Goal: Transaction & Acquisition: Purchase product/service

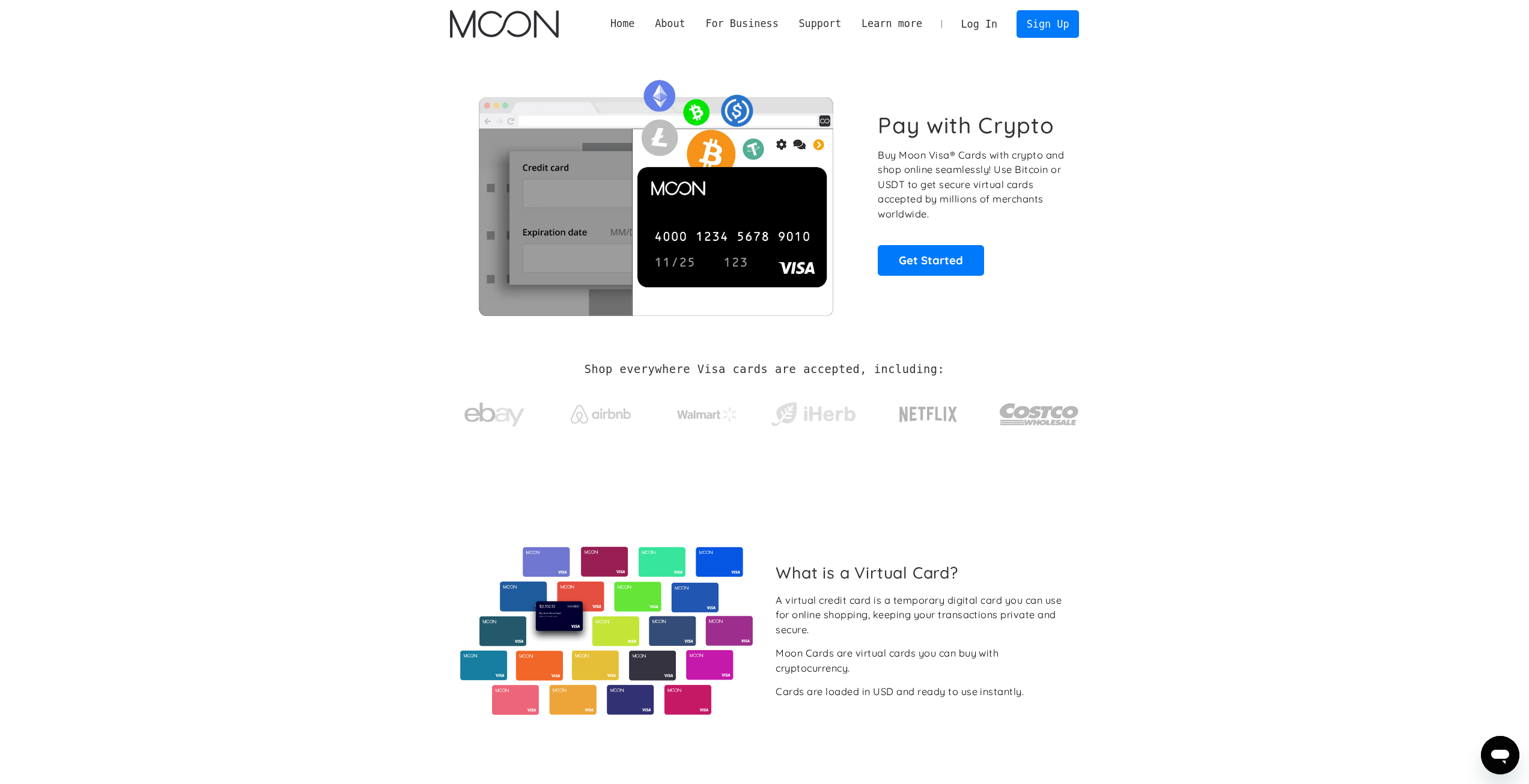
click at [984, 34] on link "Log In" at bounding box center [980, 24] width 57 height 27
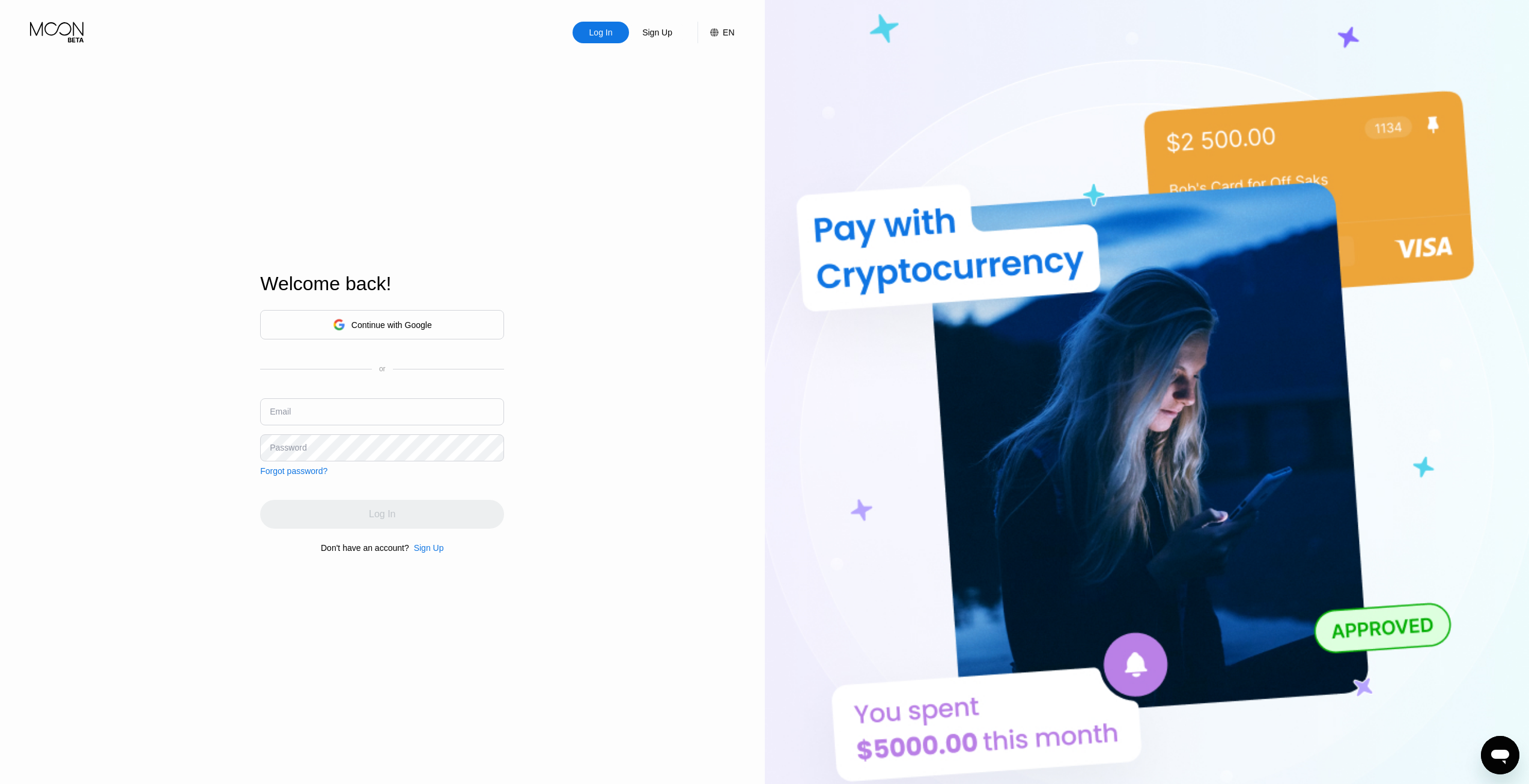
click at [357, 328] on div "Continue with Google" at bounding box center [391, 325] width 80 height 10
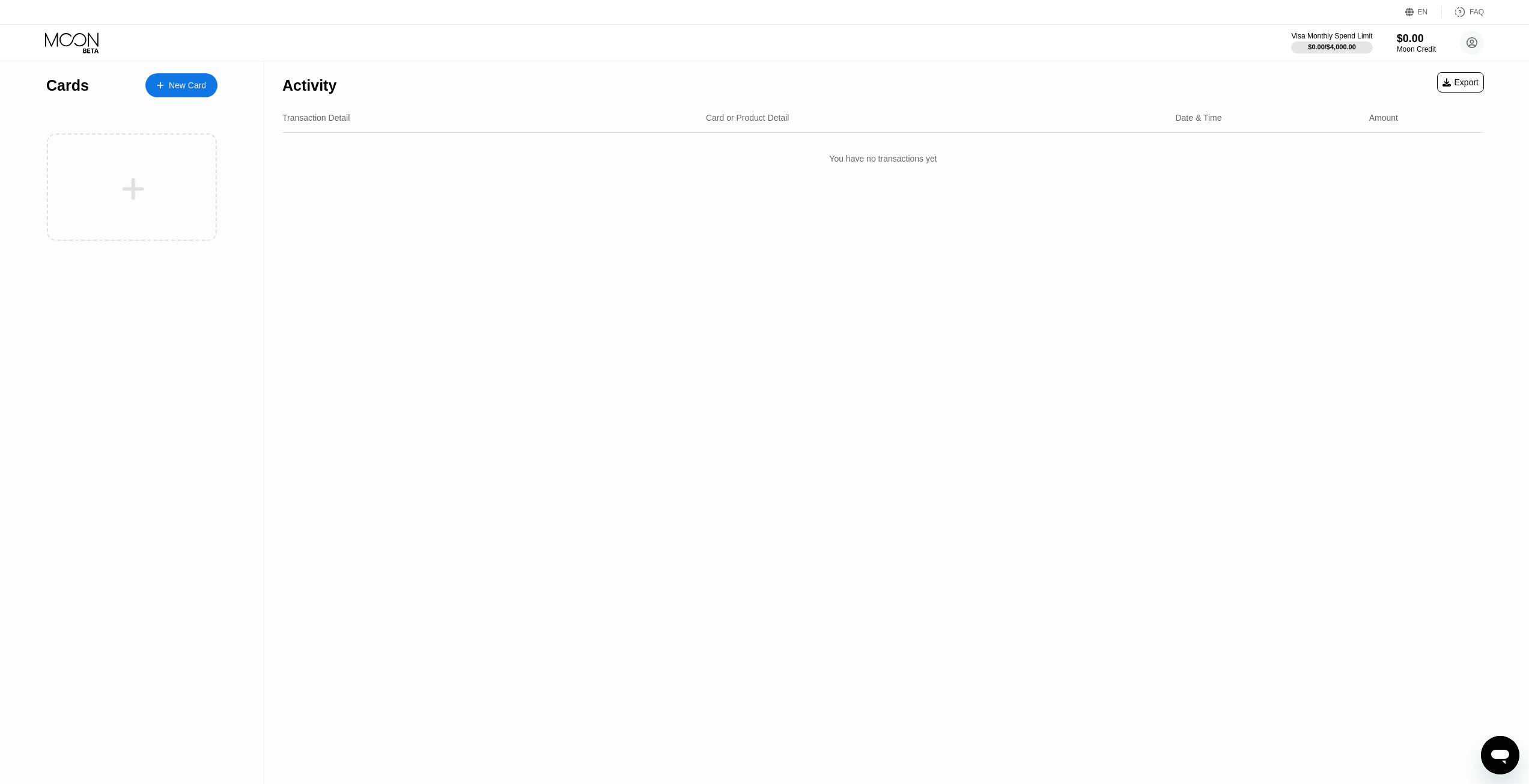
click at [180, 89] on div "New Card" at bounding box center [188, 85] width 37 height 10
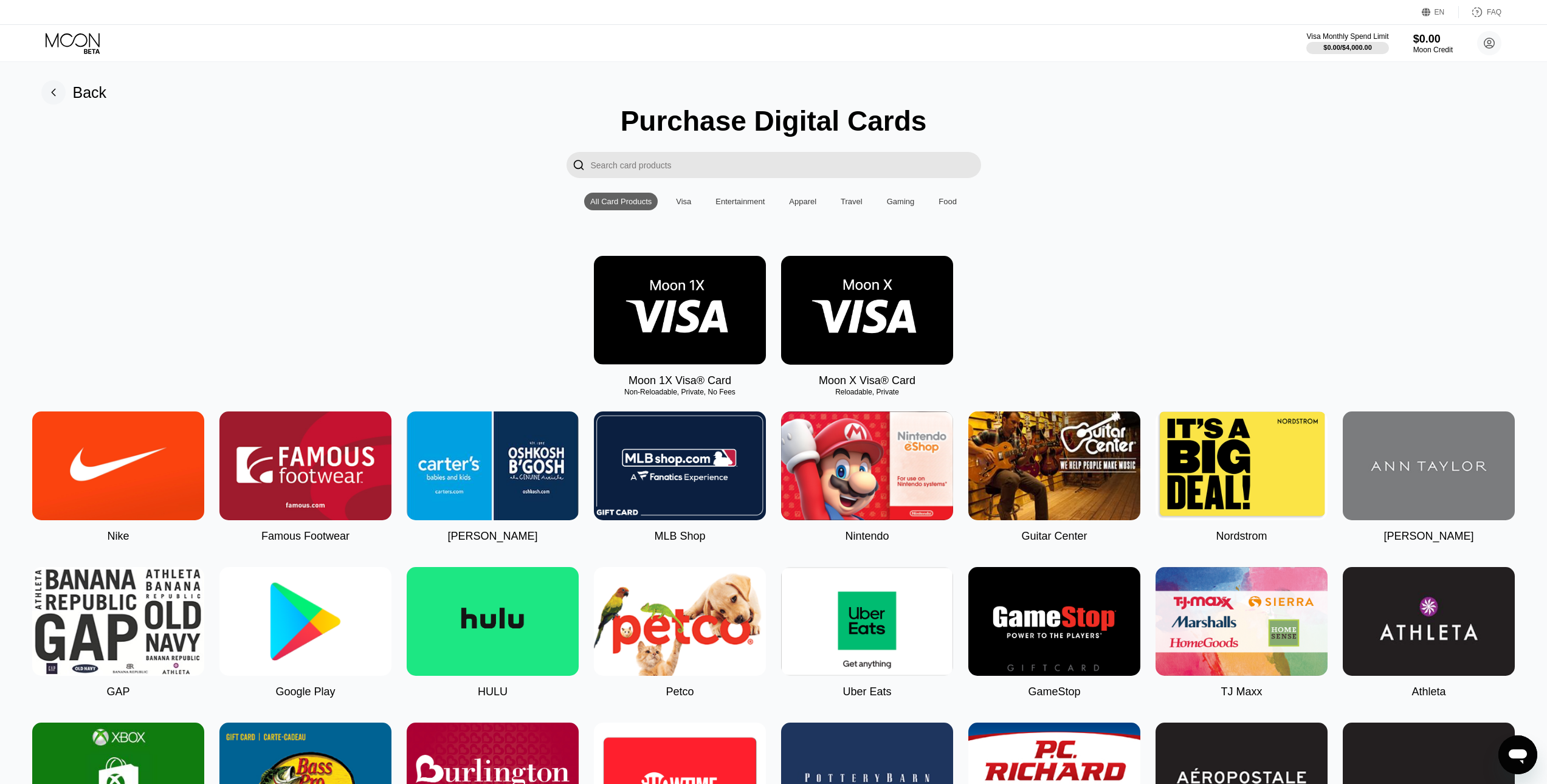
click at [855, 313] on img at bounding box center [867, 310] width 172 height 109
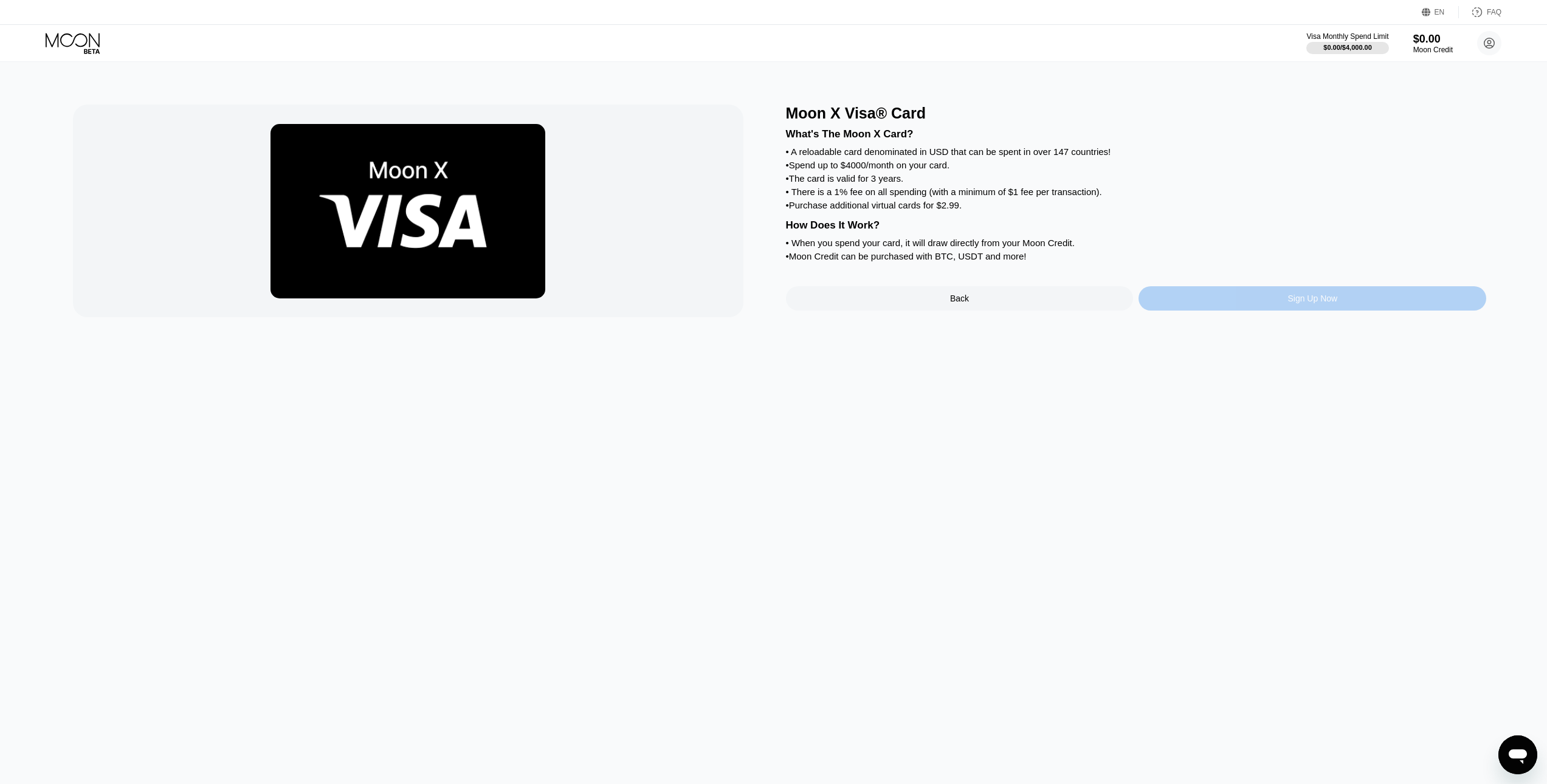
click at [1177, 311] on div "Sign Up Now" at bounding box center [1313, 298] width 348 height 24
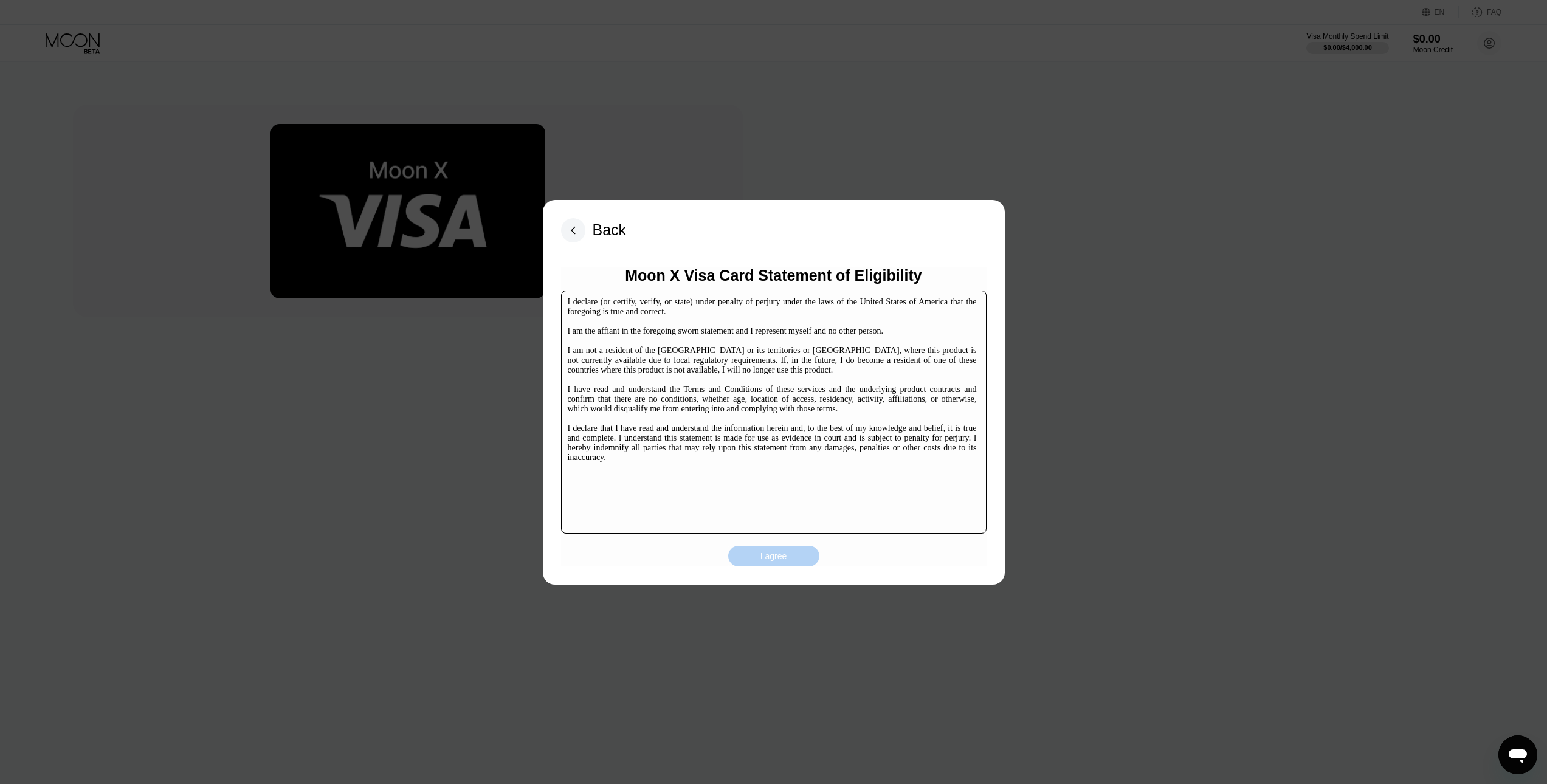
click at [757, 556] on div "I agree" at bounding box center [773, 556] width 91 height 21
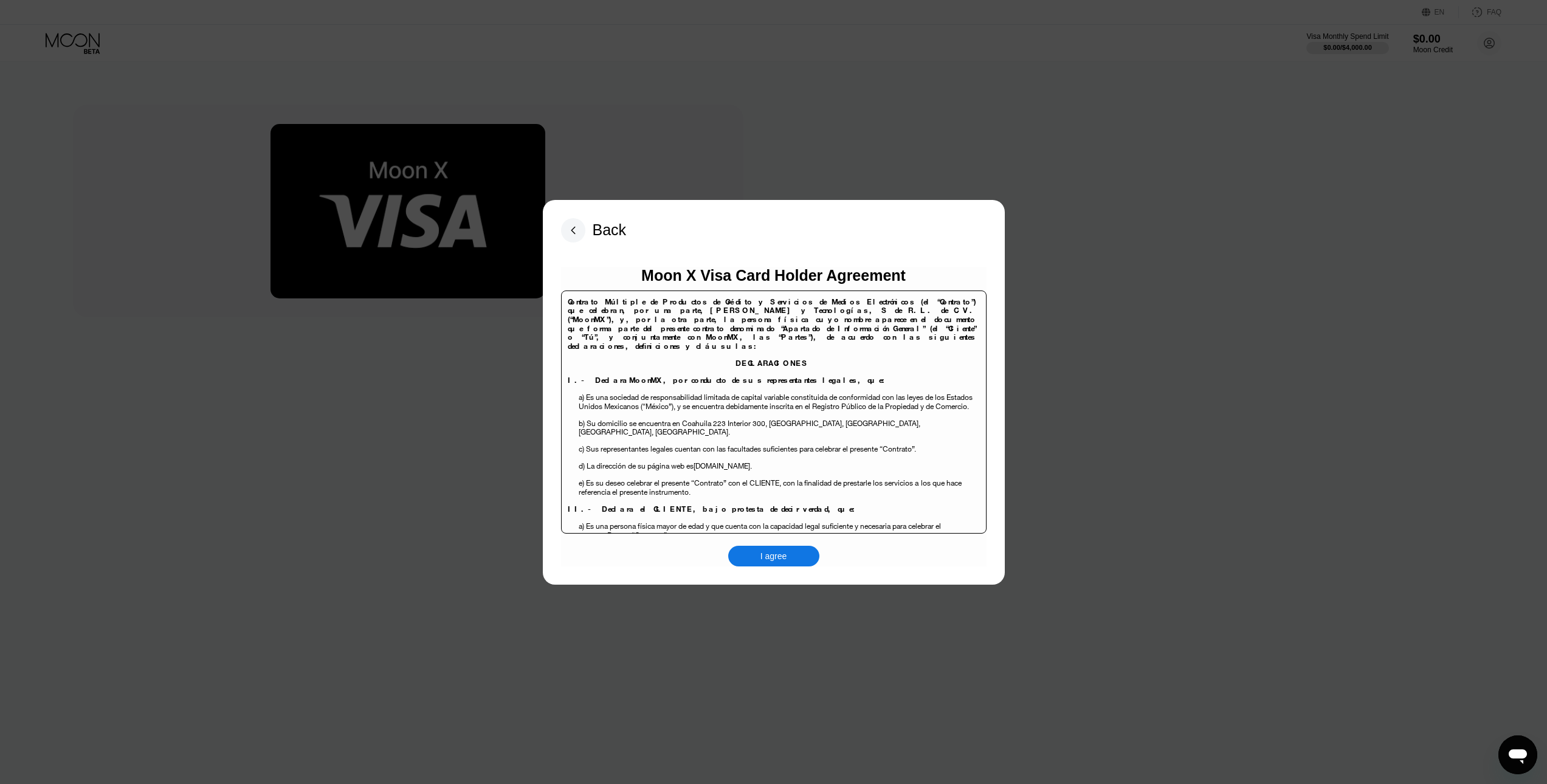
click at [765, 555] on div "I agree" at bounding box center [774, 556] width 27 height 11
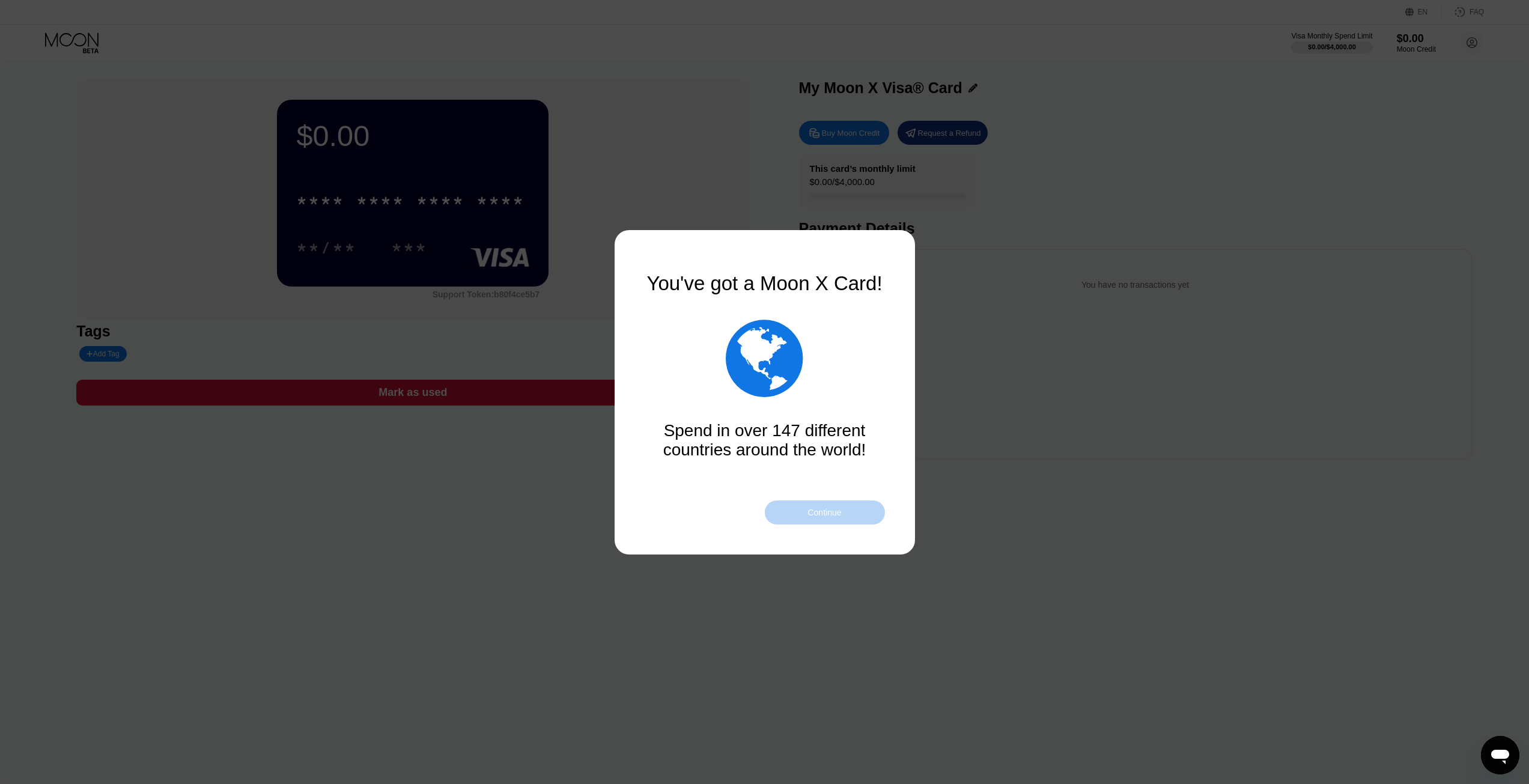
click at [802, 508] on div "Continue" at bounding box center [825, 513] width 120 height 24
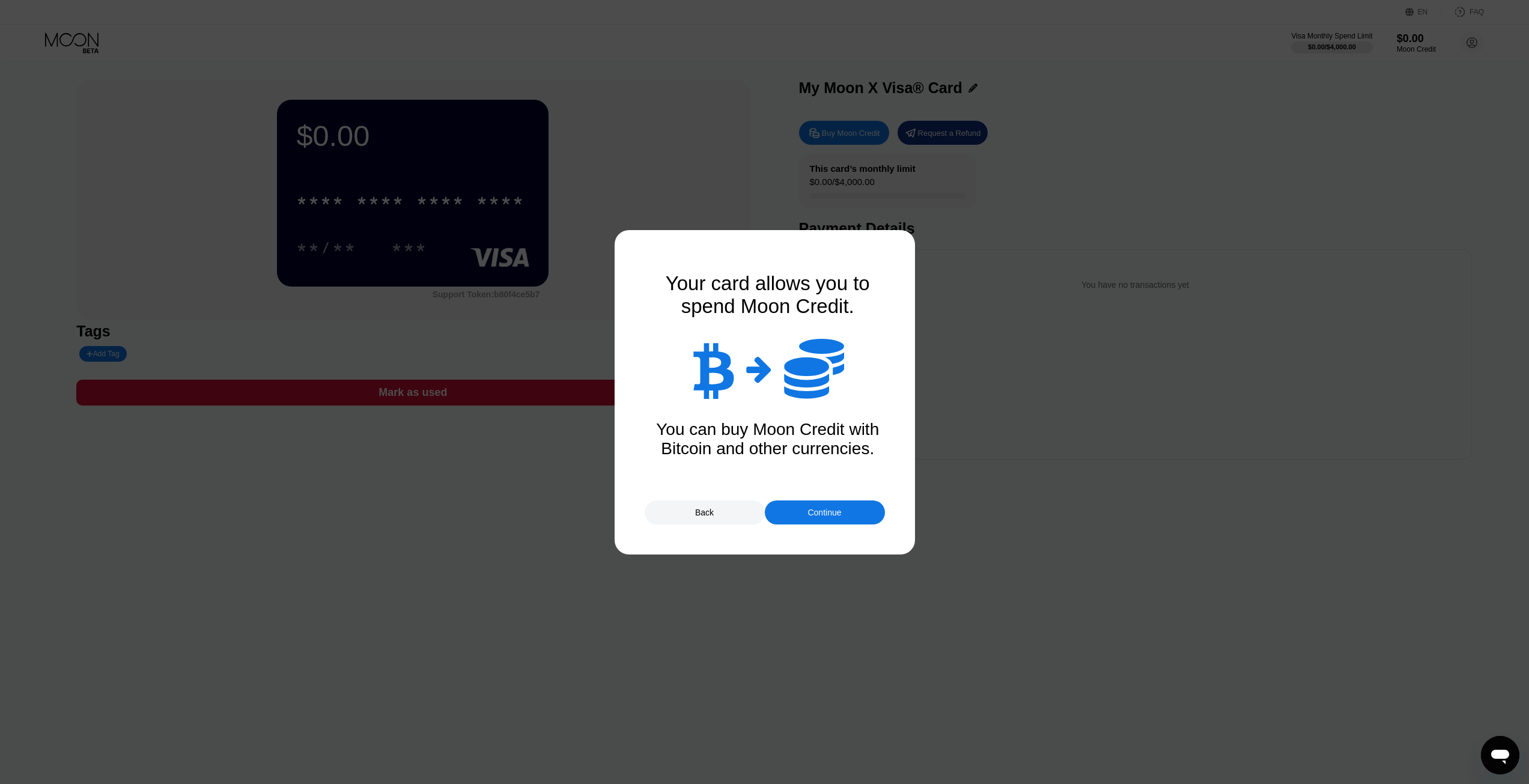
click at [798, 499] on div "Your card allows you to spend Moon Credit.    You can buy Moon Credit with B…" at bounding box center [768, 392] width 240 height 240
click at [798, 508] on div "Continue" at bounding box center [825, 513] width 120 height 24
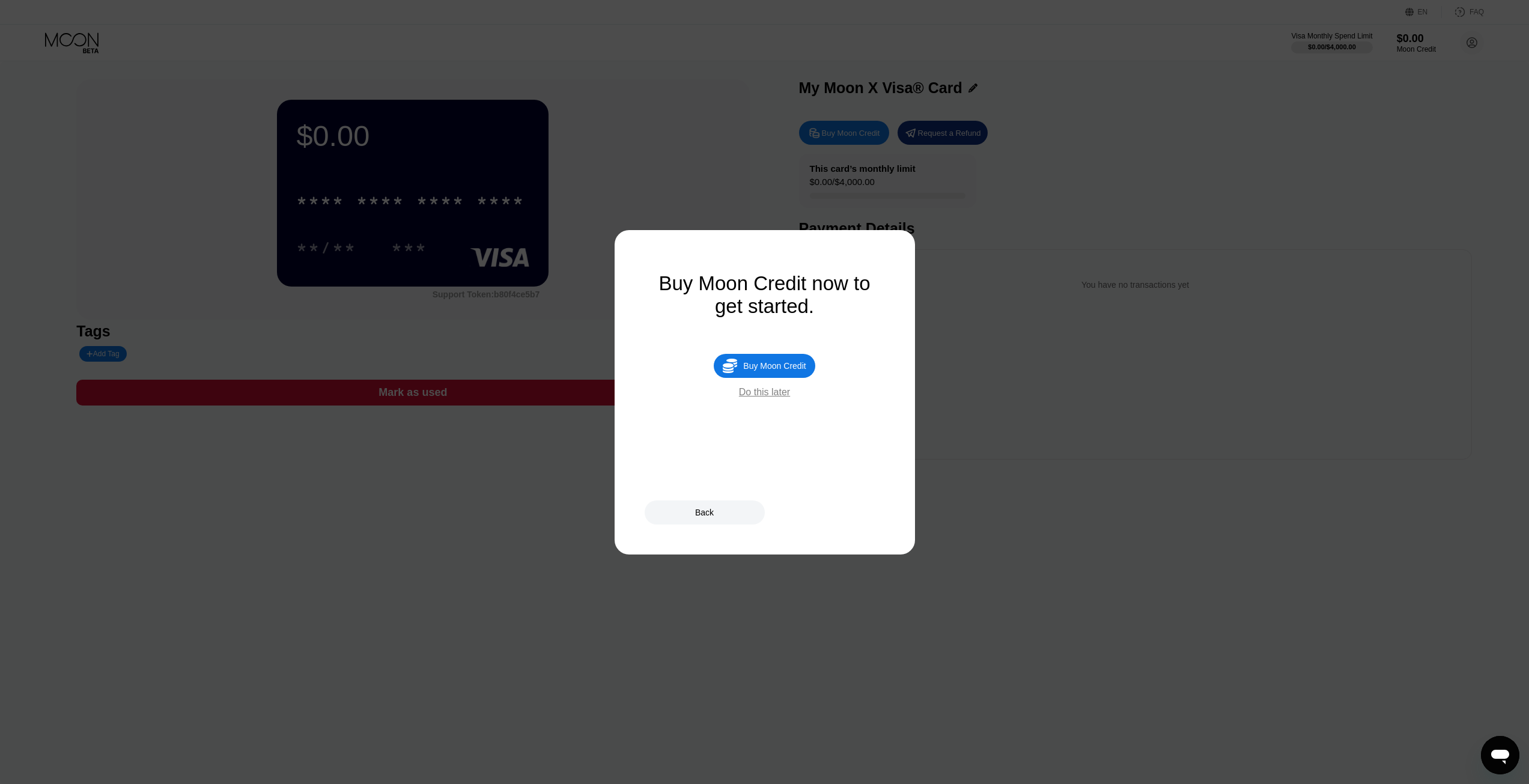
click at [780, 371] on div "Buy Moon Credit" at bounding box center [774, 366] width 63 height 10
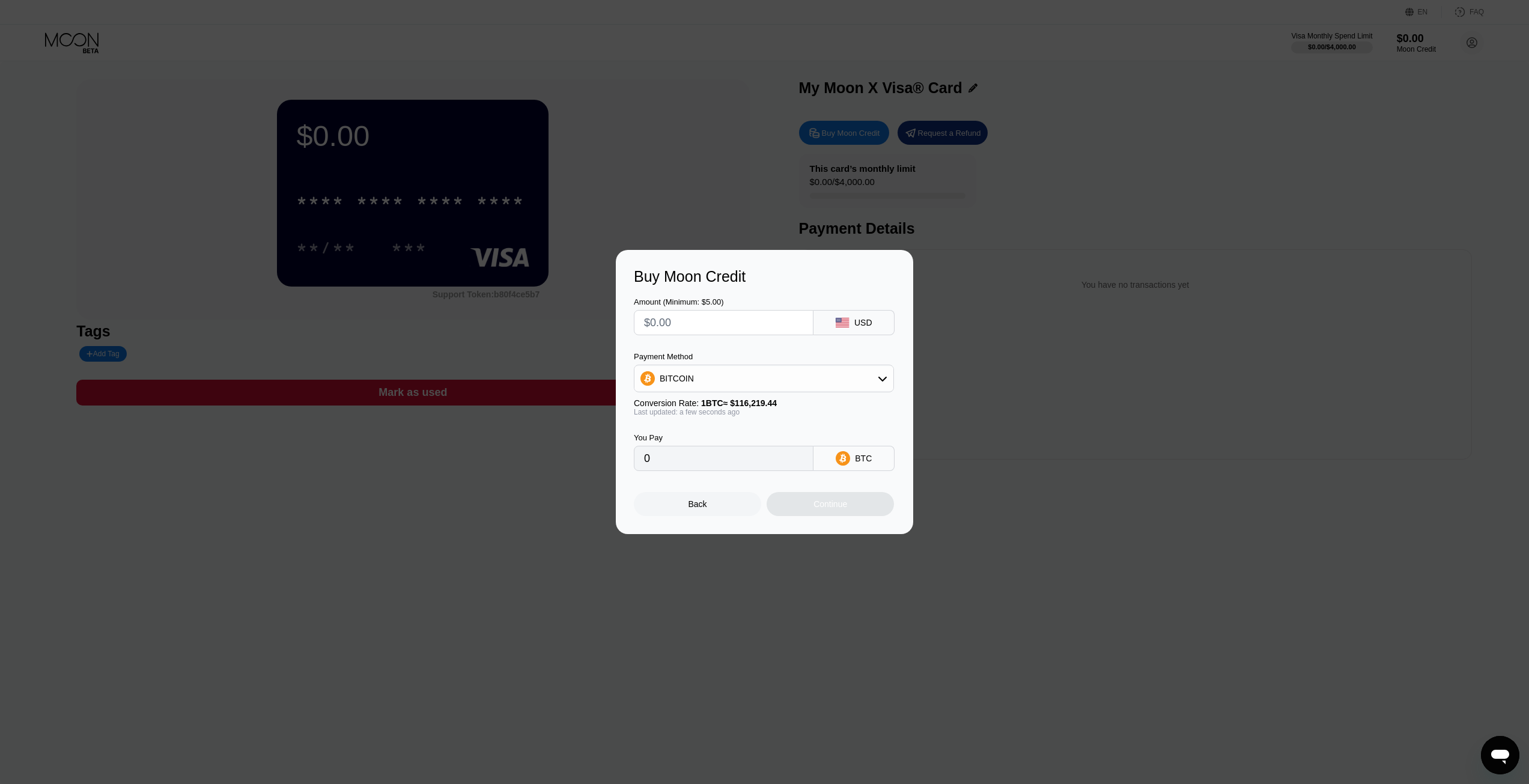
click at [707, 323] on input "text" at bounding box center [724, 323] width 159 height 24
click at [696, 380] on div "BITCOIN" at bounding box center [764, 379] width 259 height 24
click at [688, 440] on span "USDT on TRON" at bounding box center [693, 438] width 61 height 10
type input "0.00"
click at [732, 332] on input "text" at bounding box center [724, 323] width 159 height 24
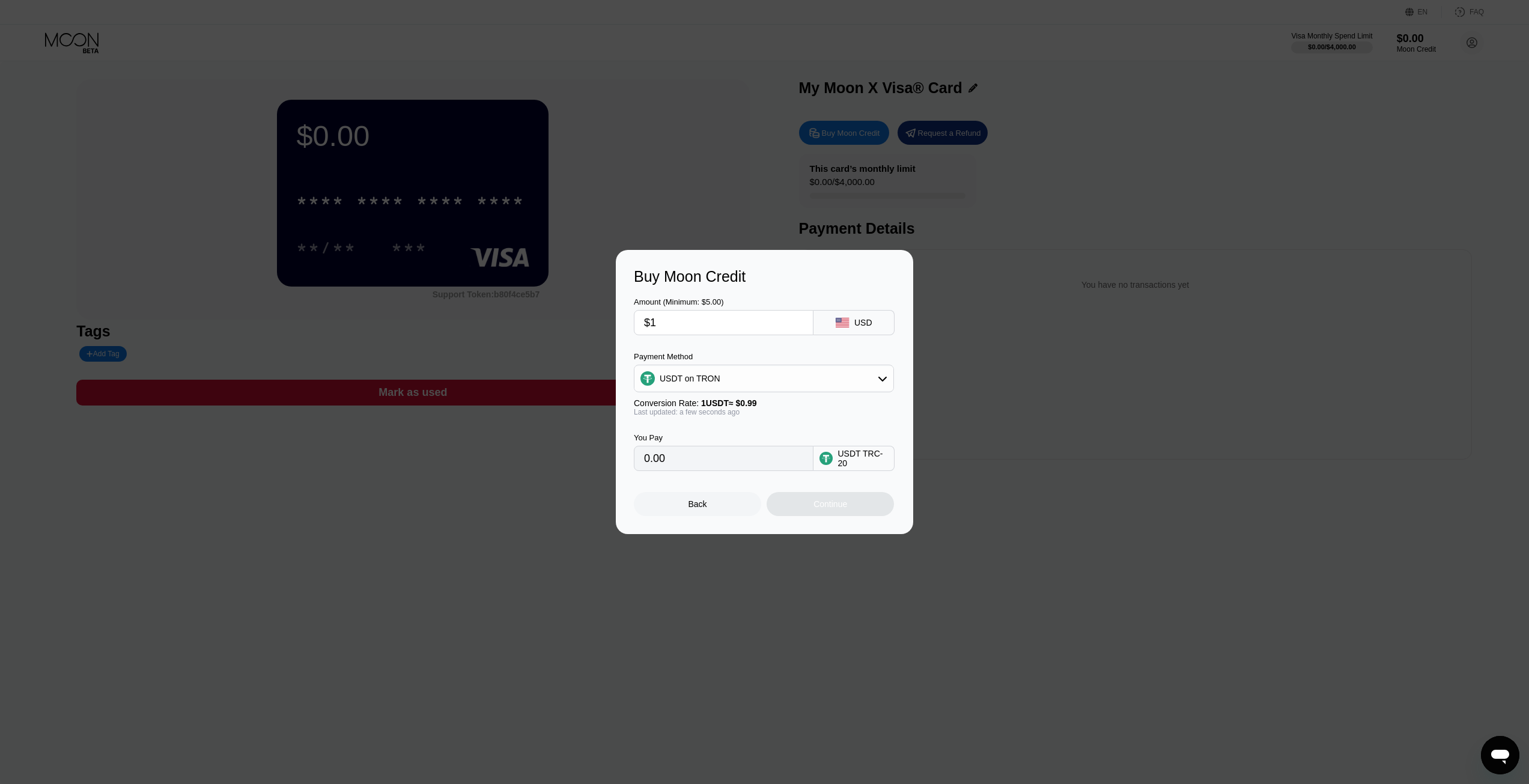
type input "$10"
type input "10.10"
type input "$10"
click at [711, 423] on div "You Pay 10.10 USDT TRC-20" at bounding box center [764, 443] width 261 height 55
click at [831, 509] on div "Continue" at bounding box center [831, 504] width 34 height 10
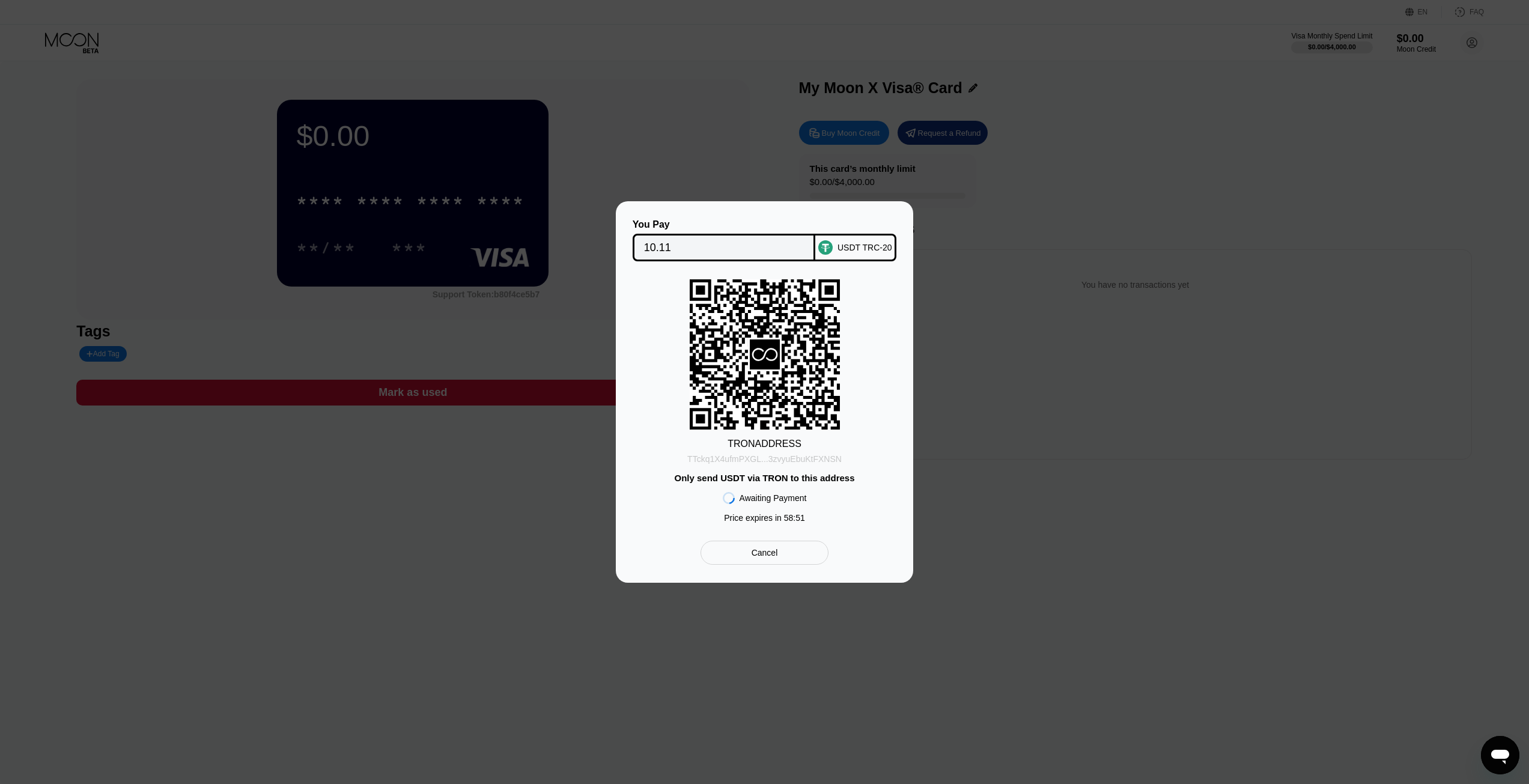
click at [712, 457] on div "TTckq1X4ufmPXGL...3zvyuEbuKtFXNSN" at bounding box center [765, 459] width 154 height 10
click at [703, 459] on div "TTckq1X4ufmPXGL...3zvyuEbuKtFXNSN" at bounding box center [765, 459] width 154 height 10
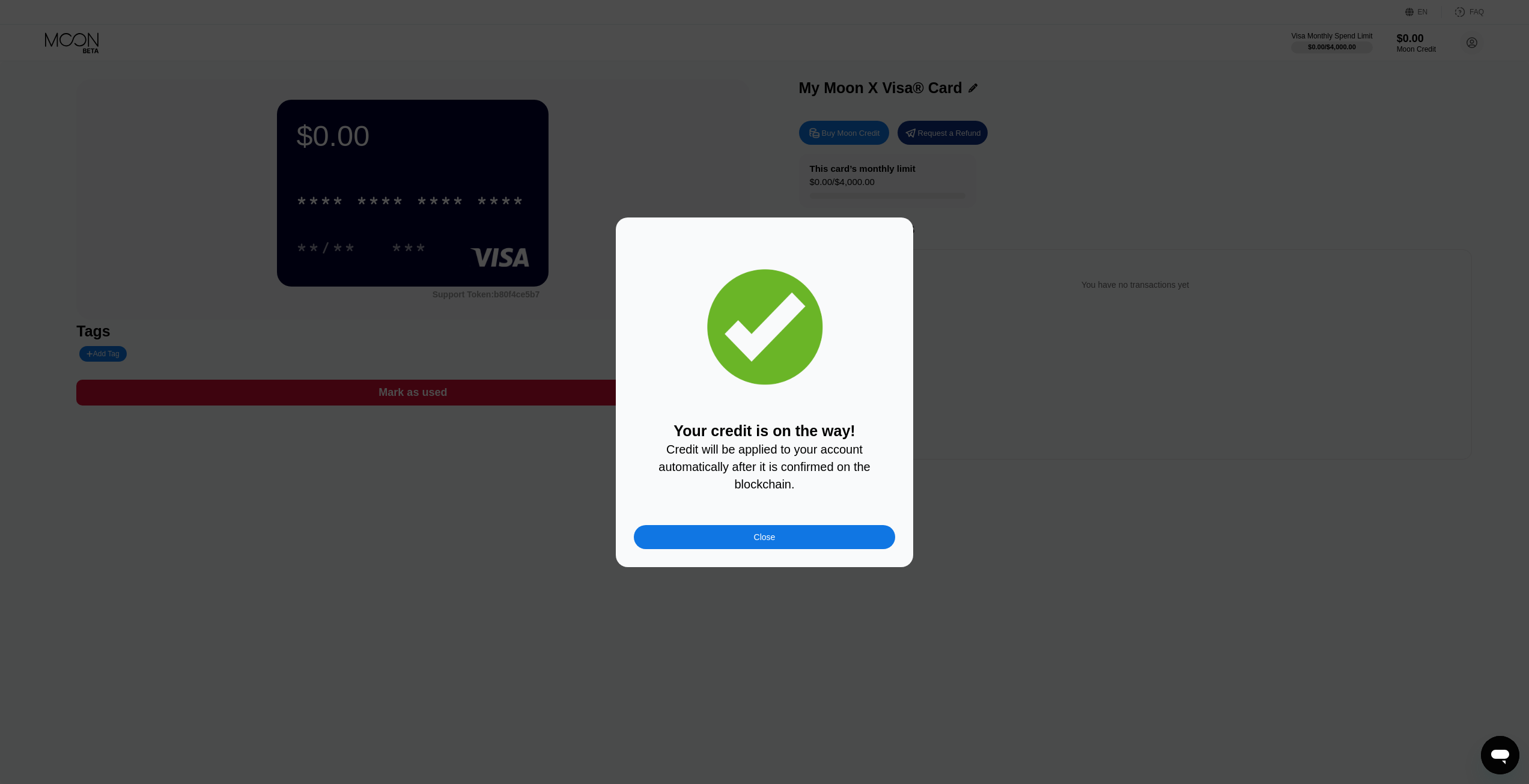
click at [736, 542] on div "Close" at bounding box center [764, 537] width 261 height 24
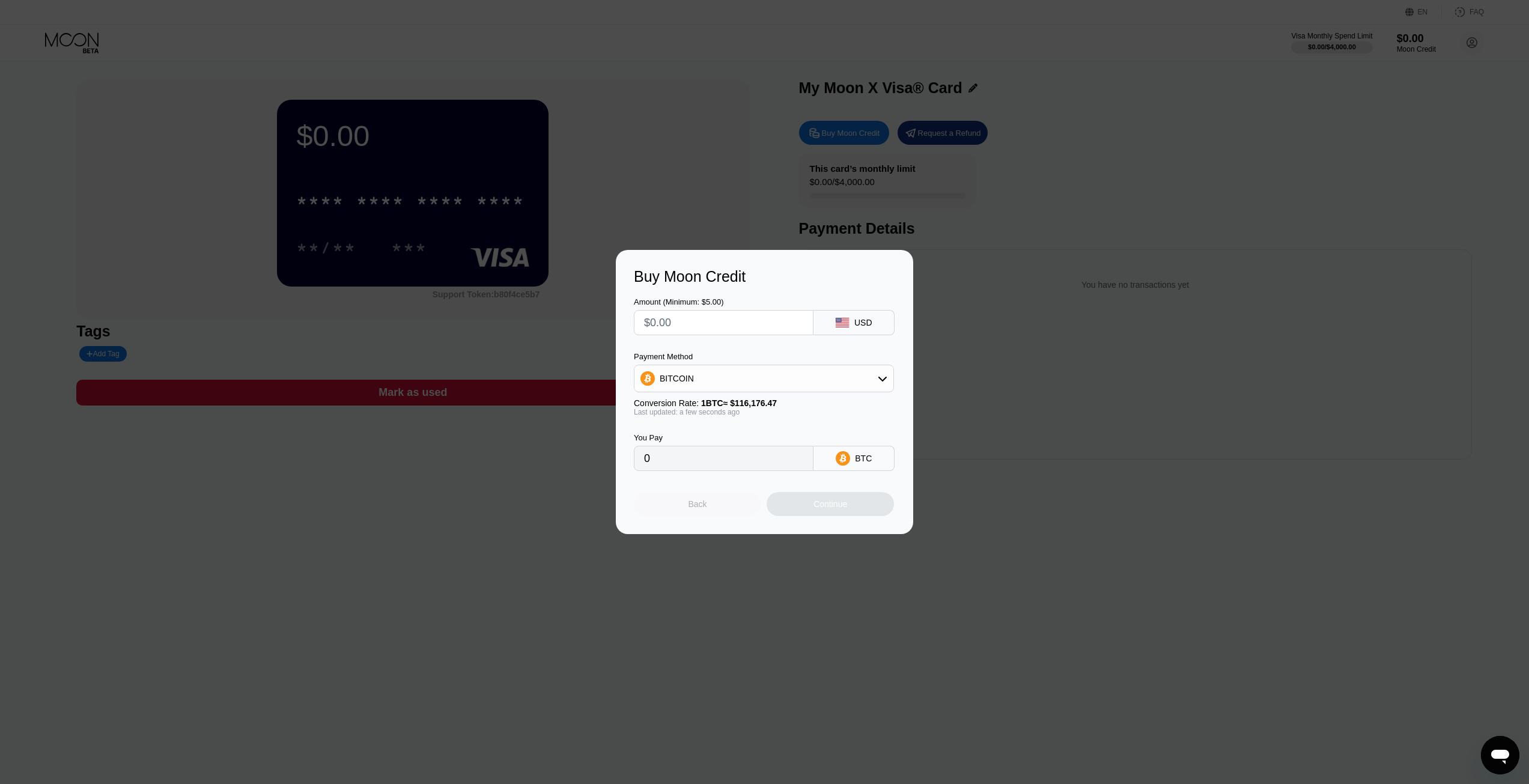
click at [697, 504] on div "Back" at bounding box center [698, 504] width 19 height 10
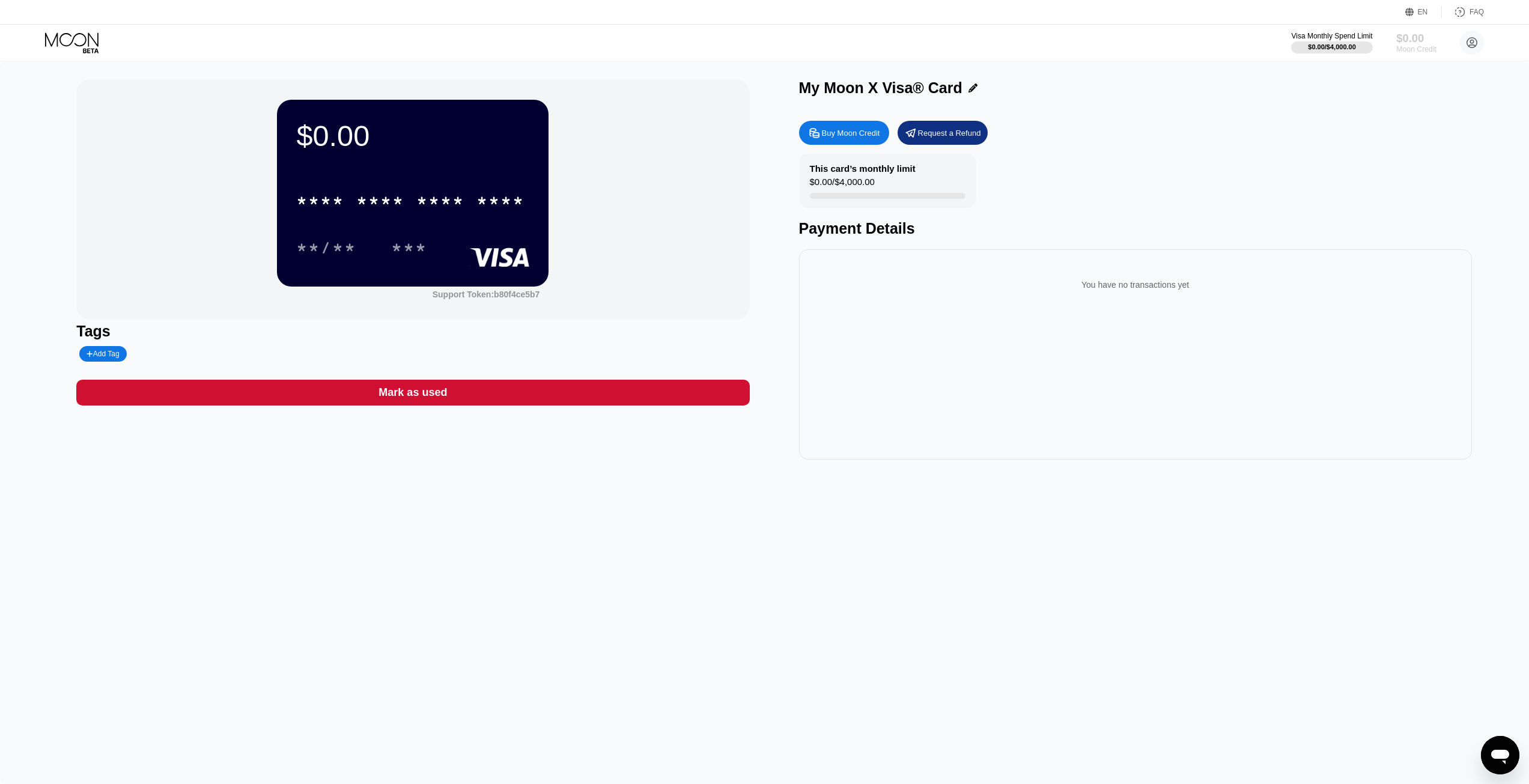
click at [1432, 40] on div "$0.00" at bounding box center [1416, 38] width 40 height 13
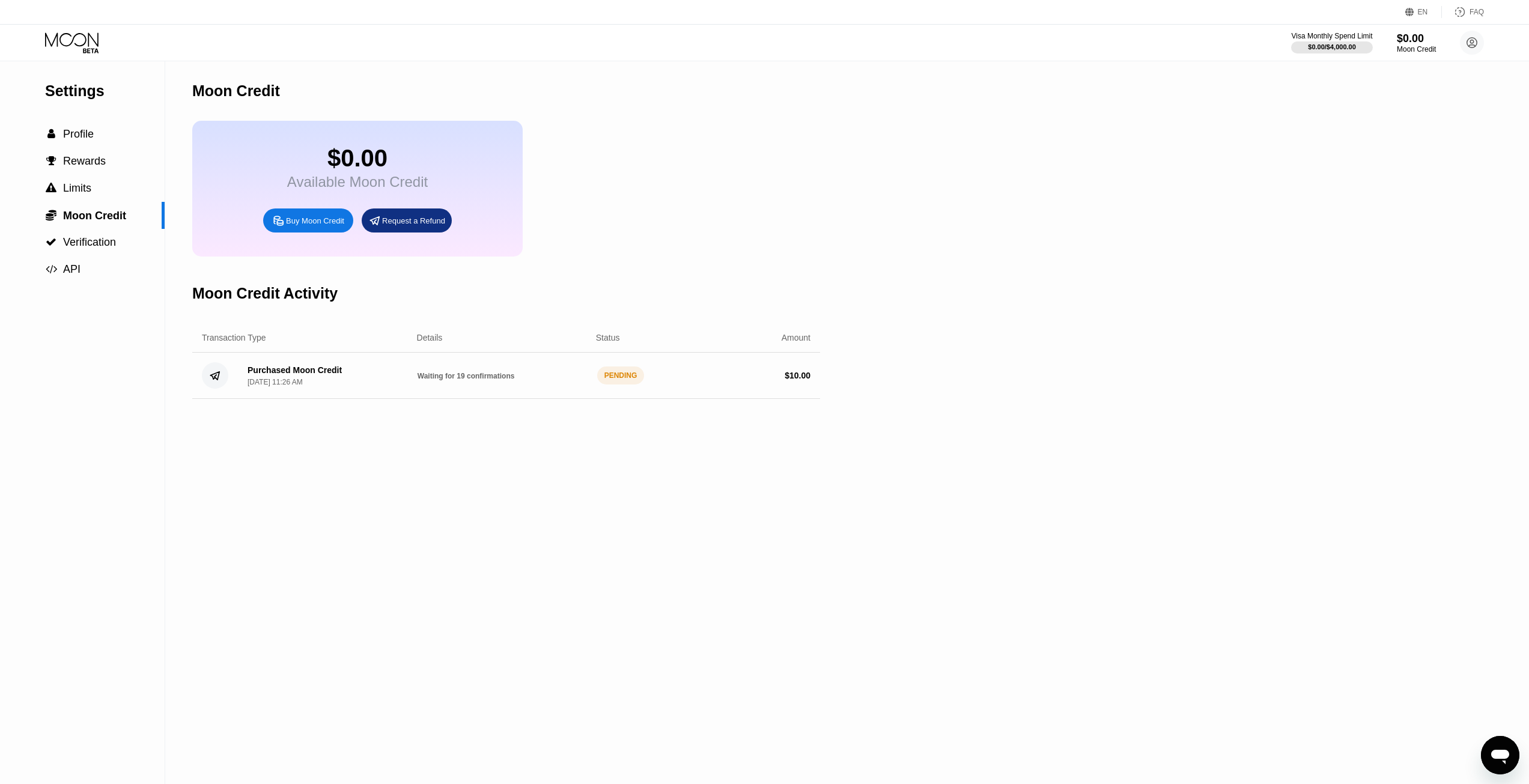
click at [322, 375] on div "Purchased Moon Credit" at bounding box center [294, 370] width 94 height 10
click at [101, 215] on span "Moon Credit" at bounding box center [95, 216] width 63 height 12
click at [101, 194] on div " Limits" at bounding box center [82, 188] width 165 height 13
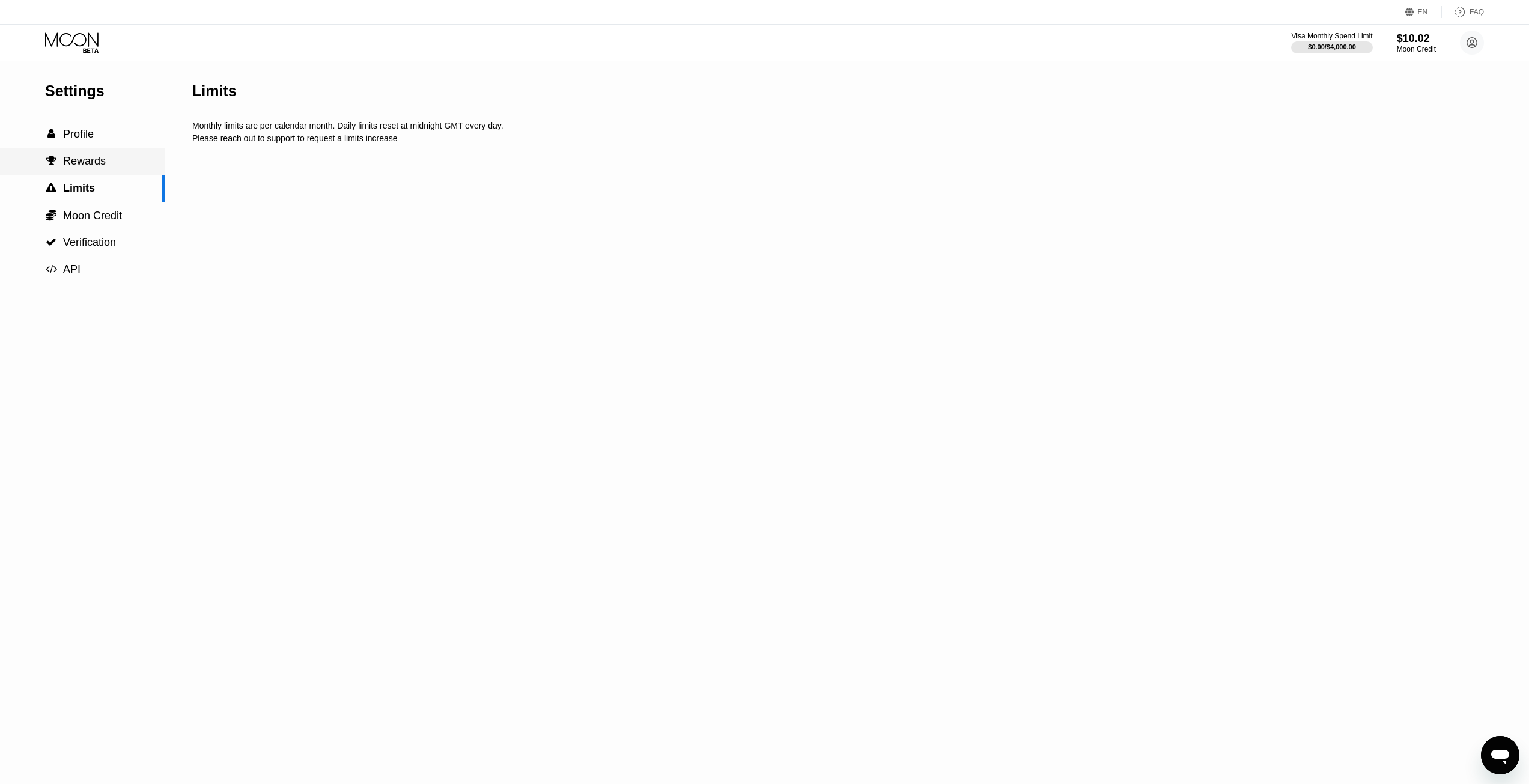
click at [103, 160] on span "Rewards" at bounding box center [84, 161] width 43 height 12
click at [105, 141] on div " Profile" at bounding box center [82, 134] width 165 height 13
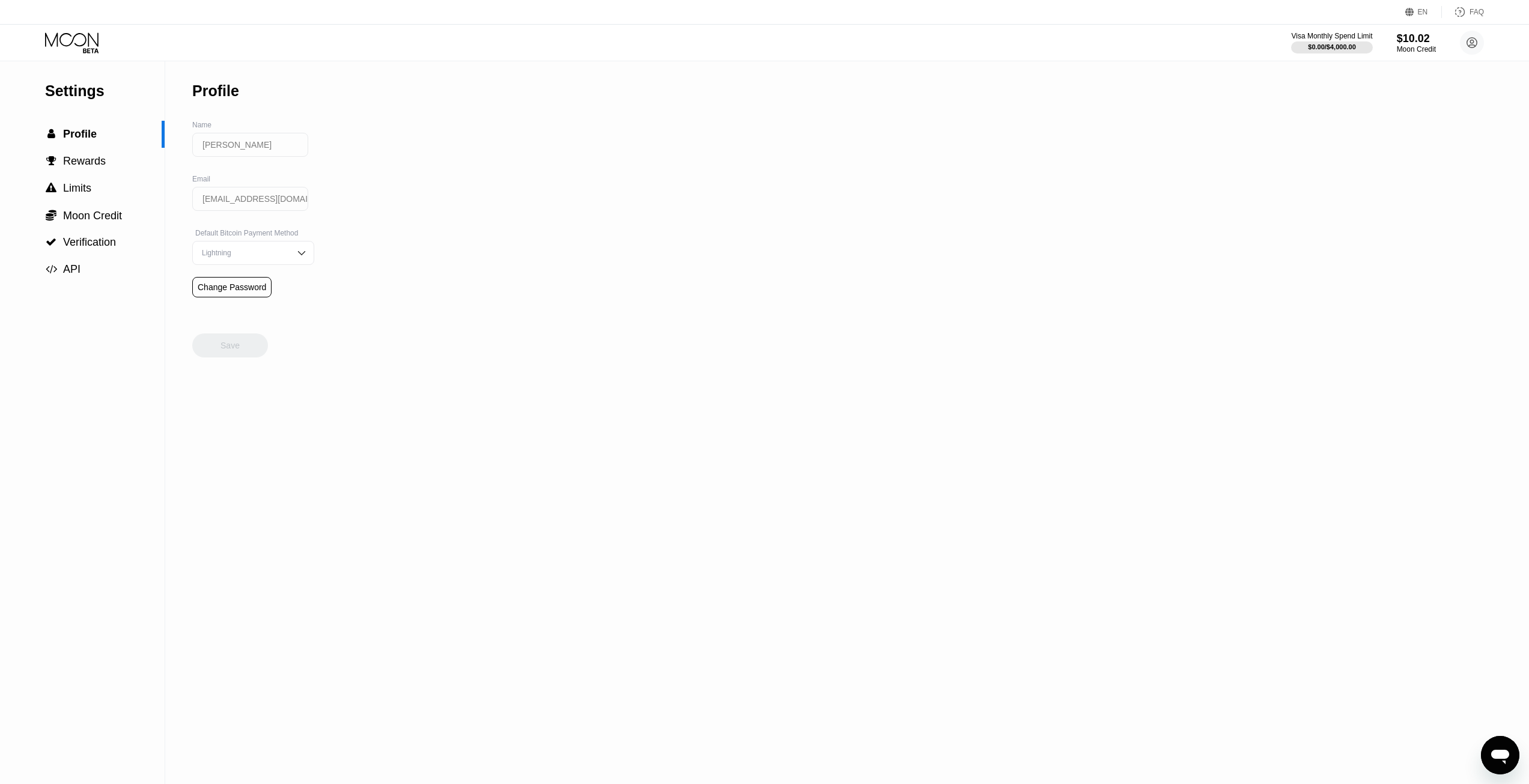
click at [106, 104] on div "Settings  Profile  Rewards  Limits  Moon Credit  Verification  API" at bounding box center [82, 172] width 165 height 222
click at [86, 93] on div "Settings" at bounding box center [105, 90] width 119 height 17
click at [94, 195] on div " Limits" at bounding box center [82, 188] width 165 height 13
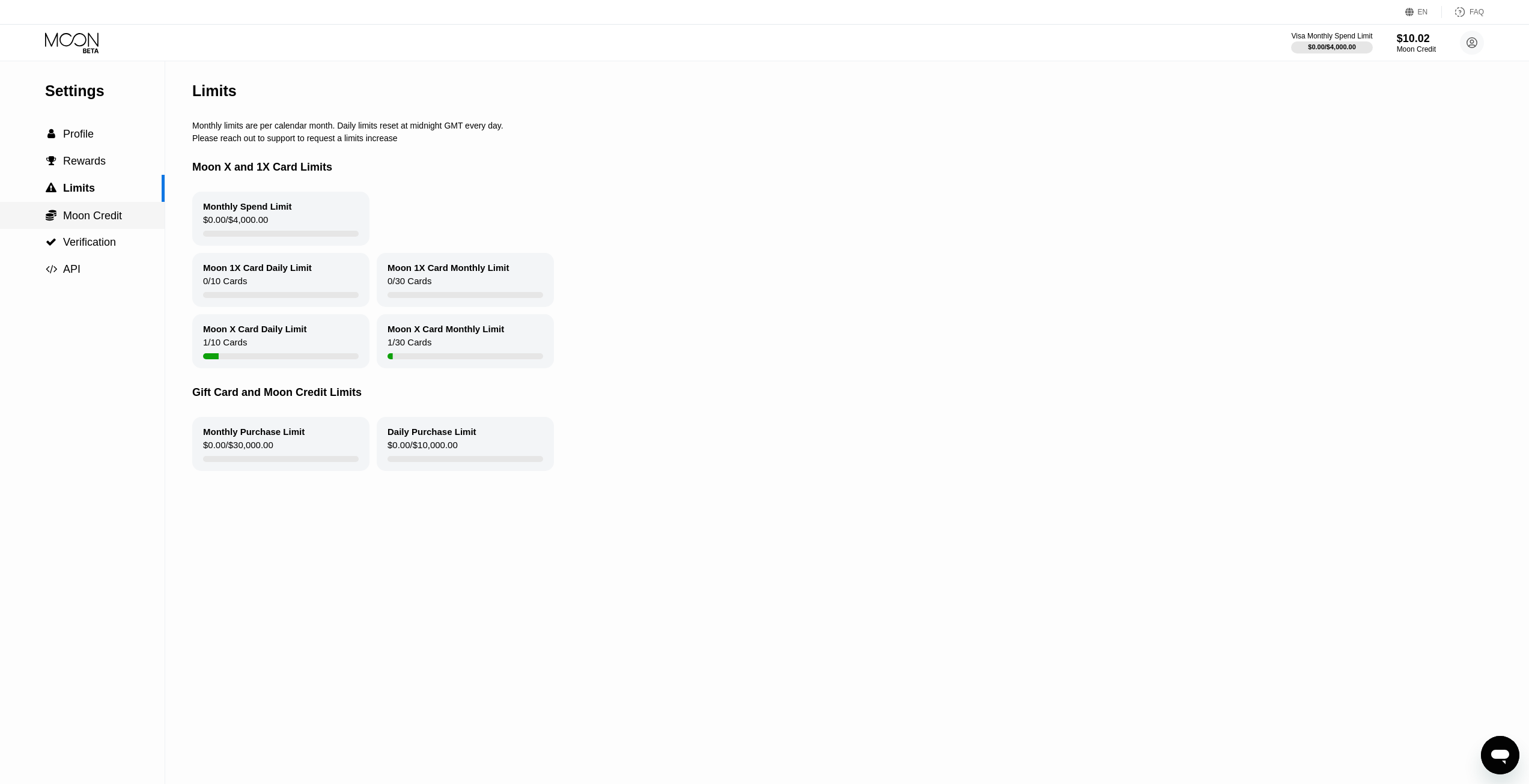
click at [94, 212] on span "Moon Credit" at bounding box center [93, 216] width 59 height 12
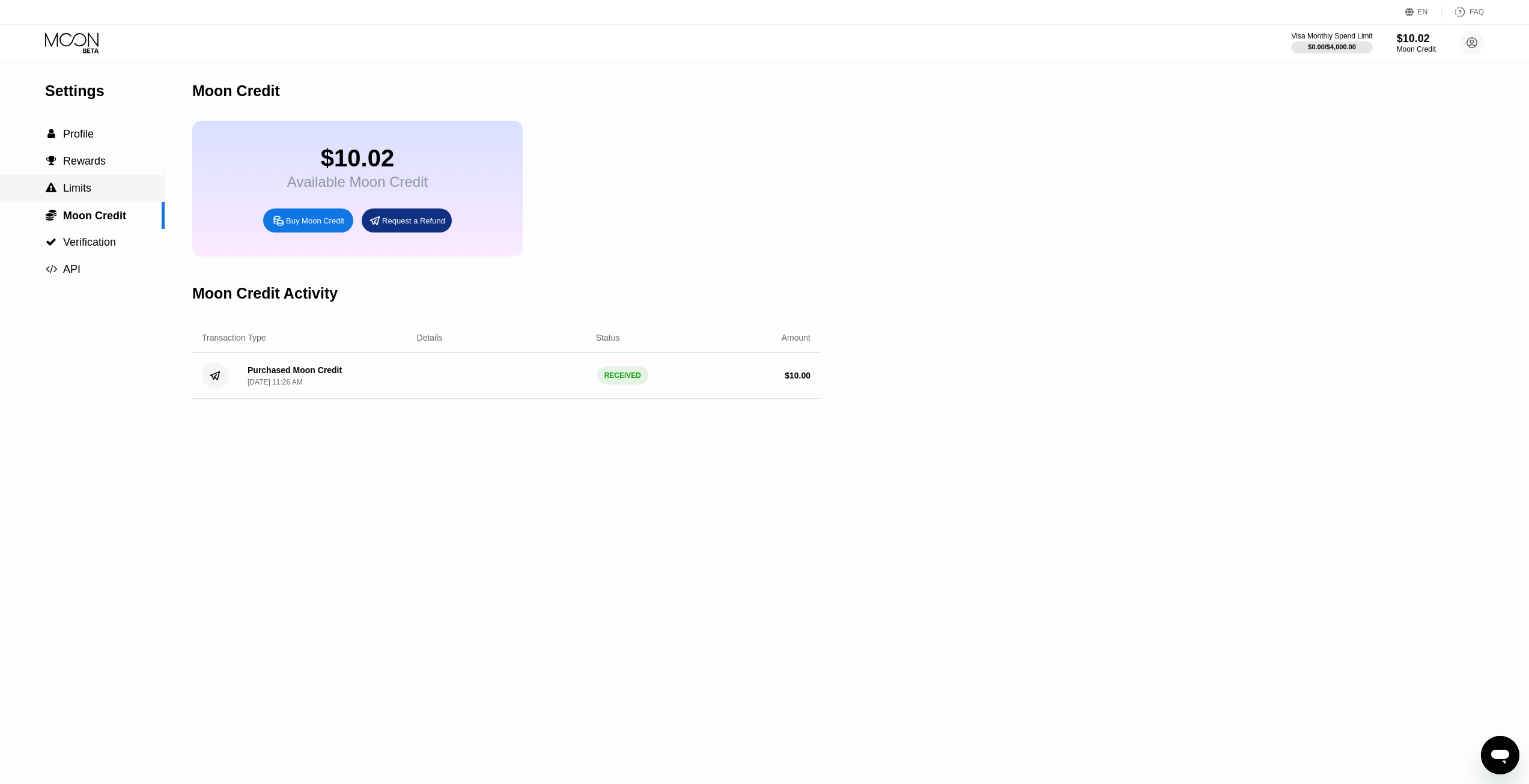
click at [98, 186] on div " Limits" at bounding box center [82, 188] width 165 height 13
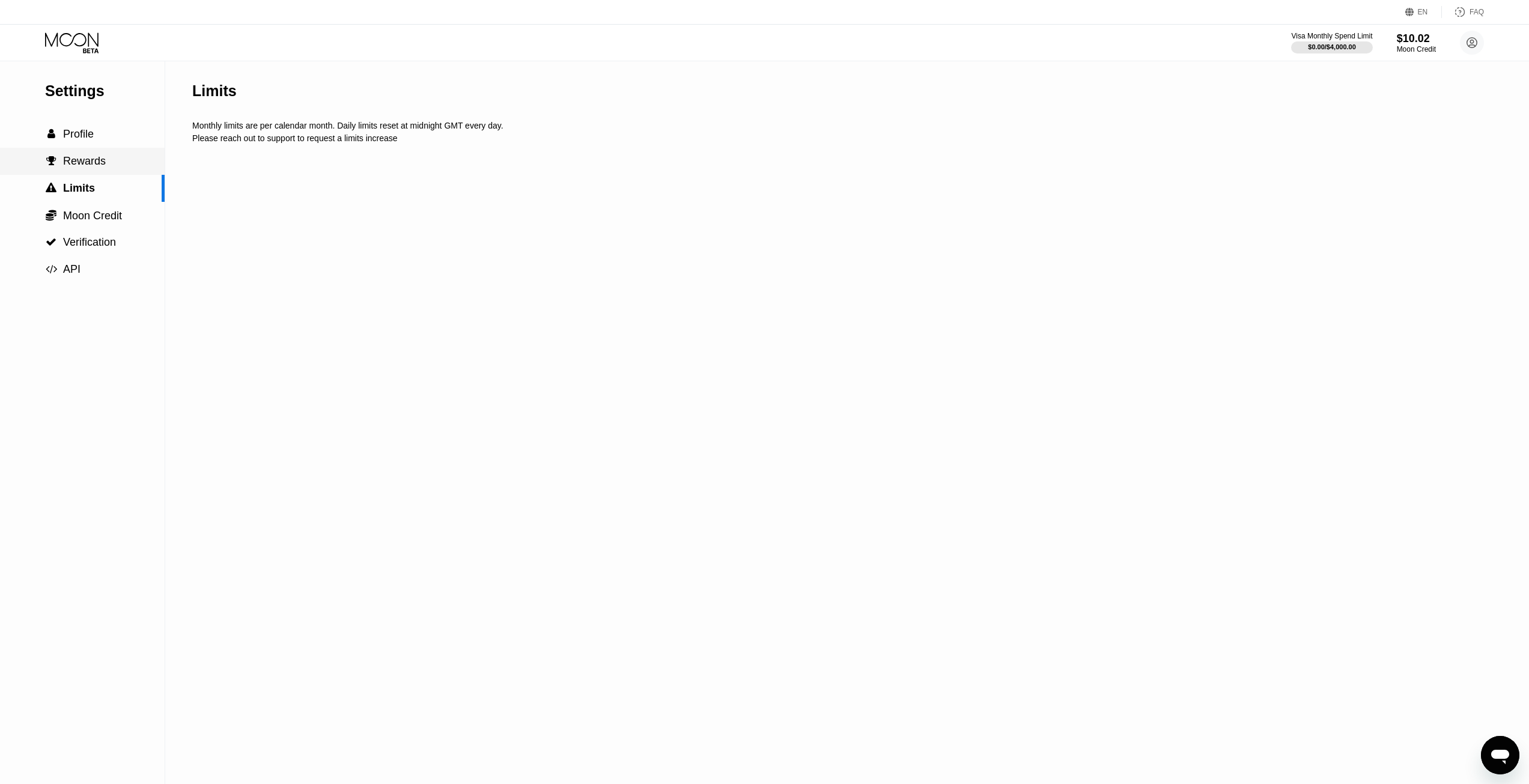
click at [100, 138] on div " Profile" at bounding box center [82, 134] width 165 height 13
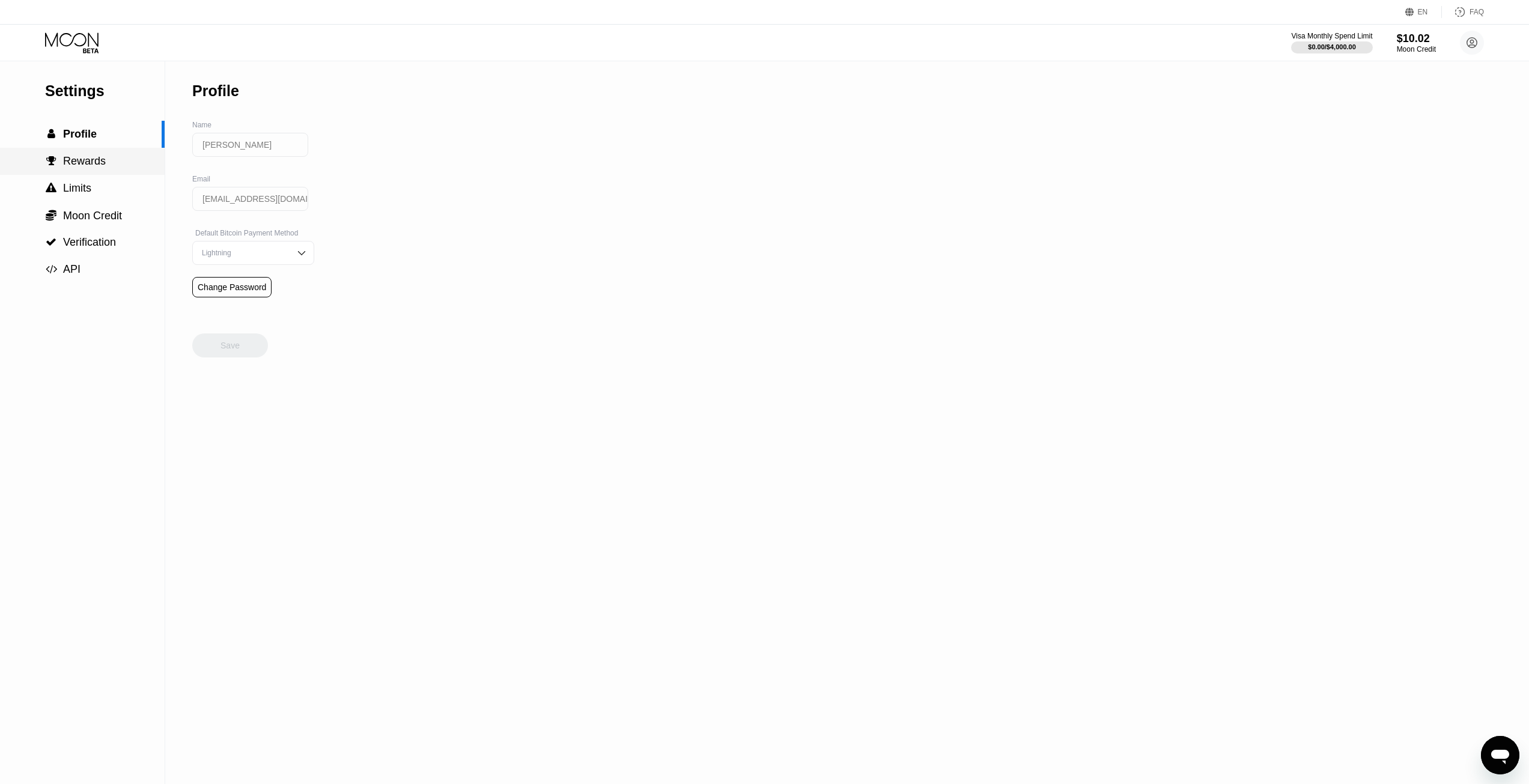
click at [99, 156] on div " Rewards" at bounding box center [82, 161] width 165 height 27
click at [96, 185] on div " Limits" at bounding box center [82, 188] width 165 height 13
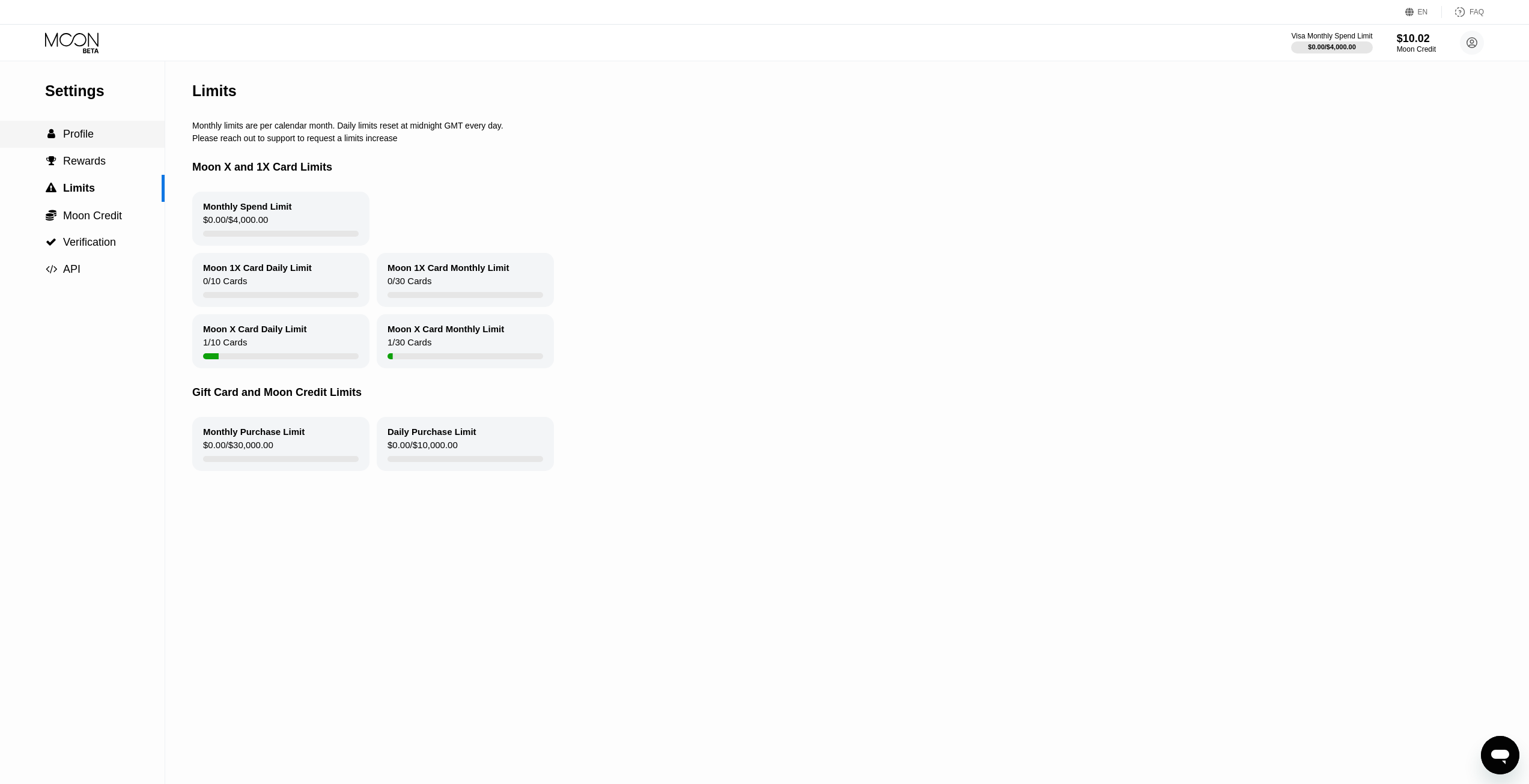
click at [104, 136] on div " Profile" at bounding box center [82, 134] width 165 height 13
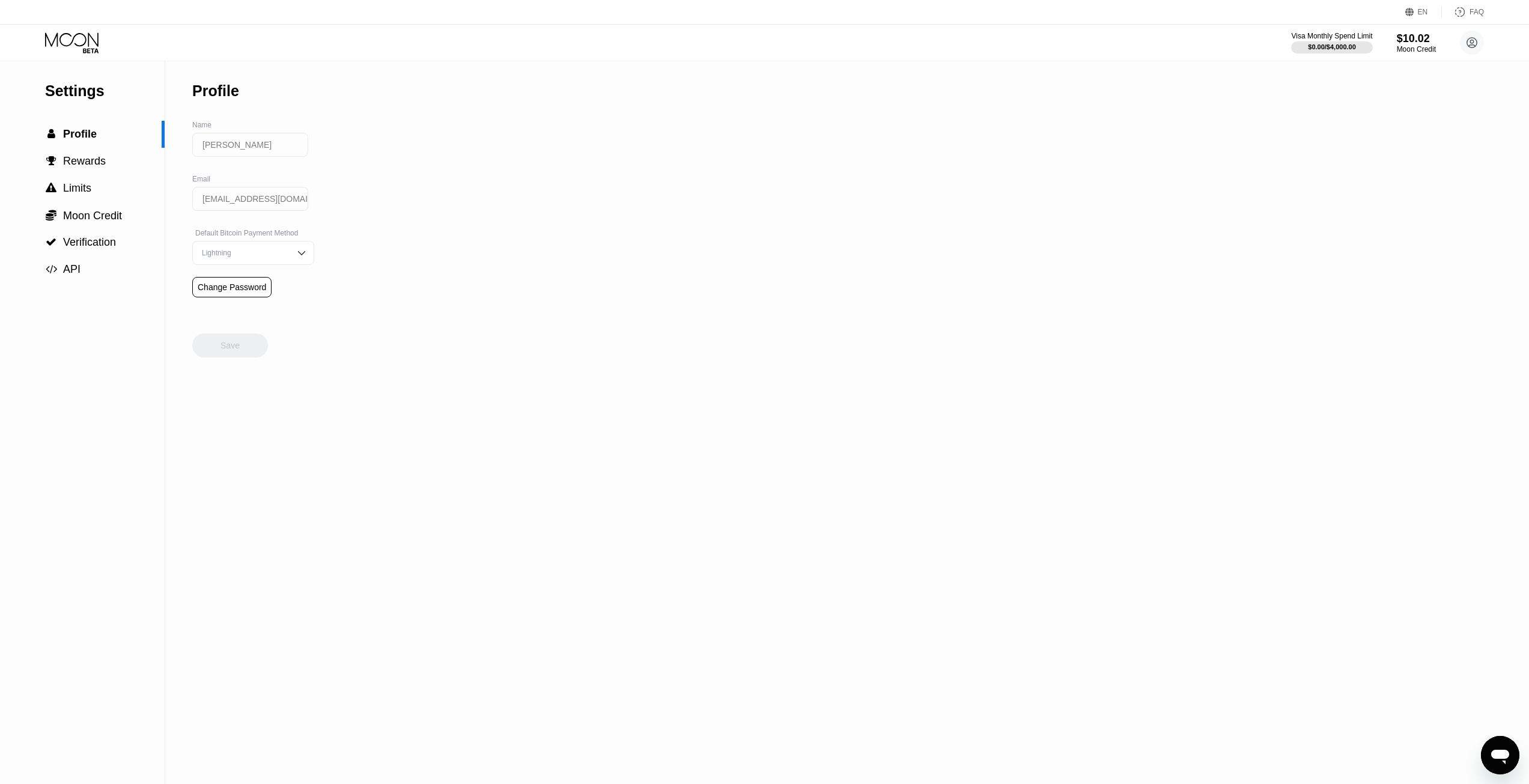
click at [101, 90] on div "Settings" at bounding box center [105, 90] width 119 height 17
click at [84, 159] on span "Rewards" at bounding box center [84, 161] width 43 height 12
click at [86, 189] on span "Limits" at bounding box center [77, 188] width 28 height 12
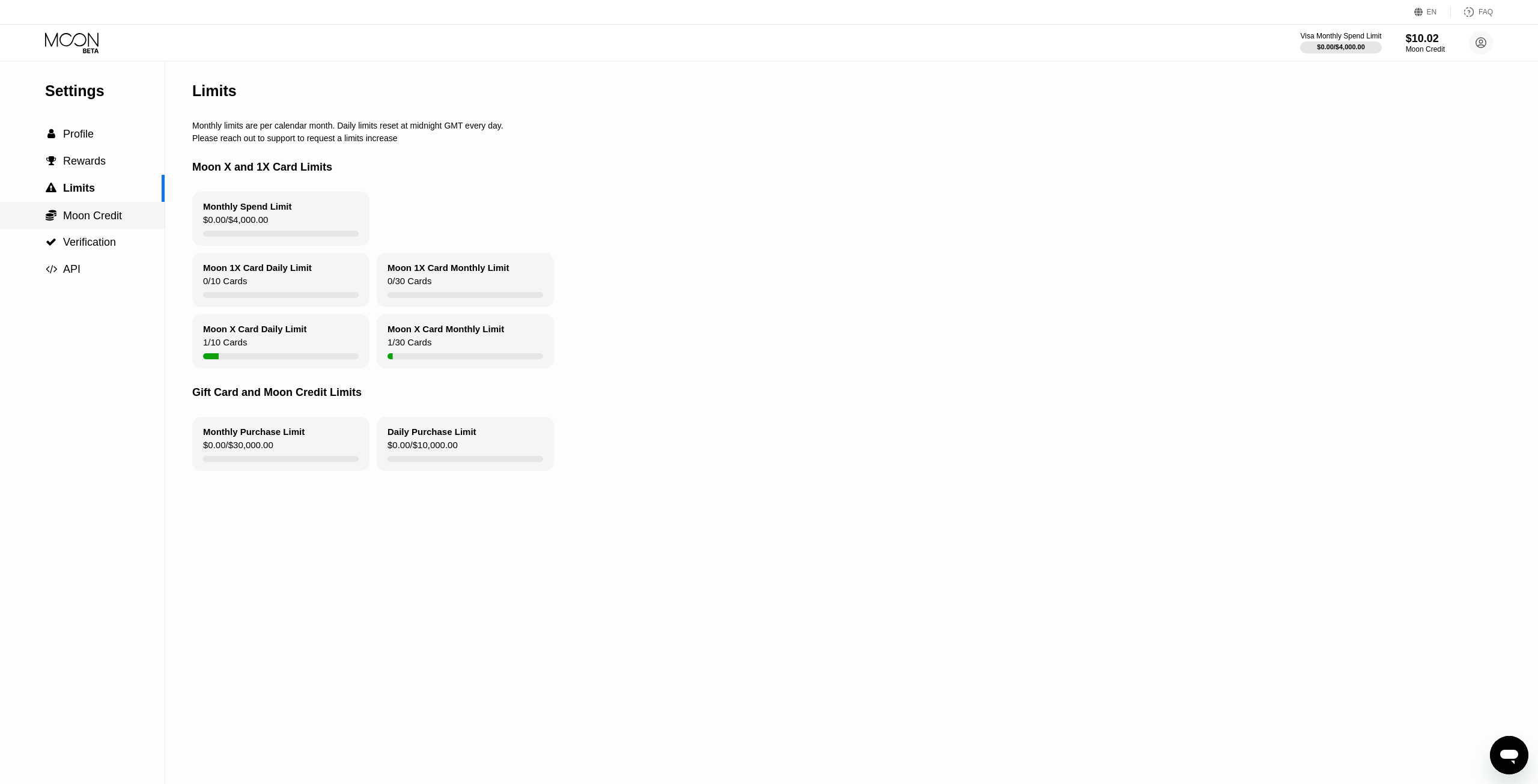
click at [93, 216] on span "Moon Credit" at bounding box center [93, 216] width 59 height 12
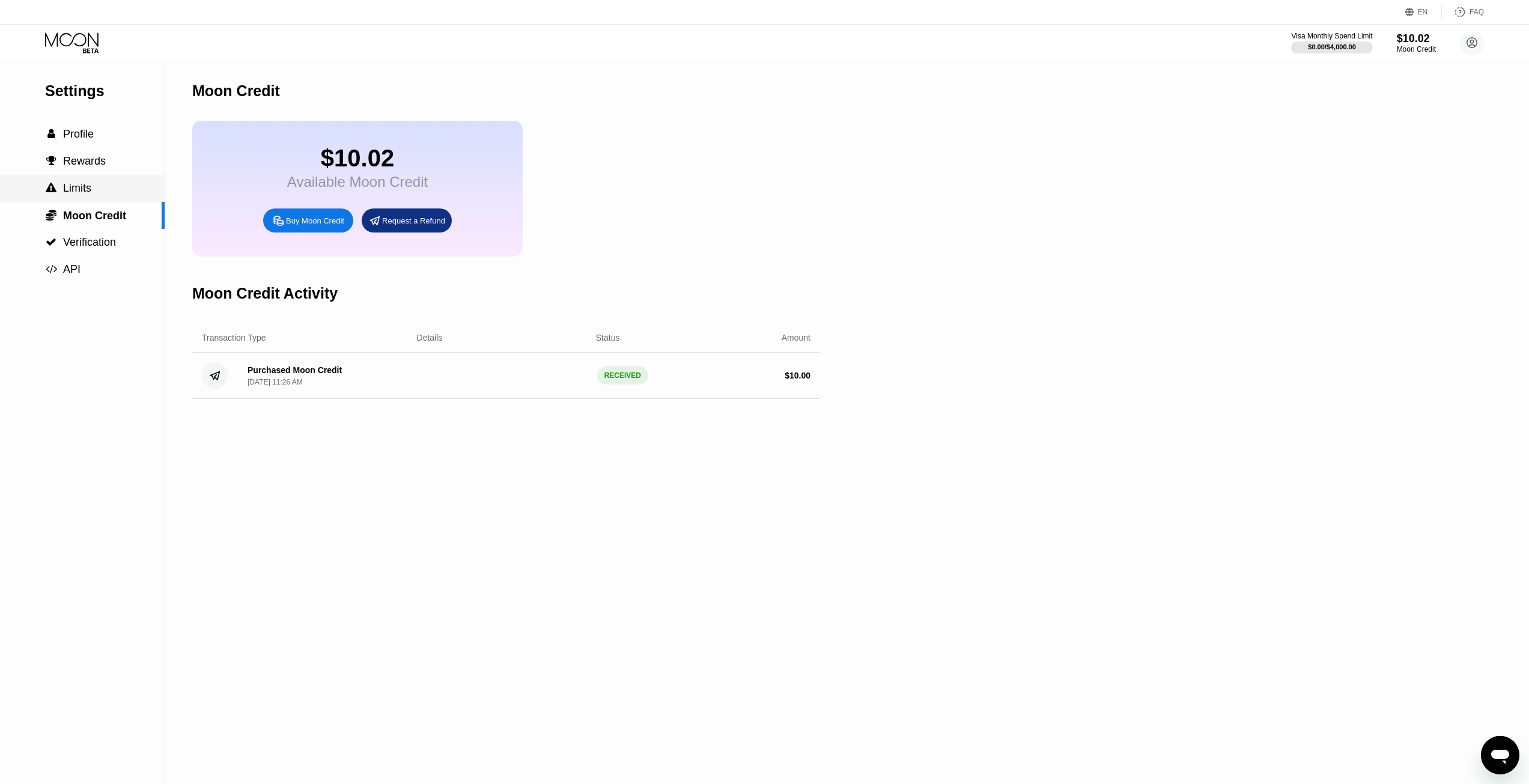
click at [94, 195] on div " Limits" at bounding box center [82, 188] width 165 height 13
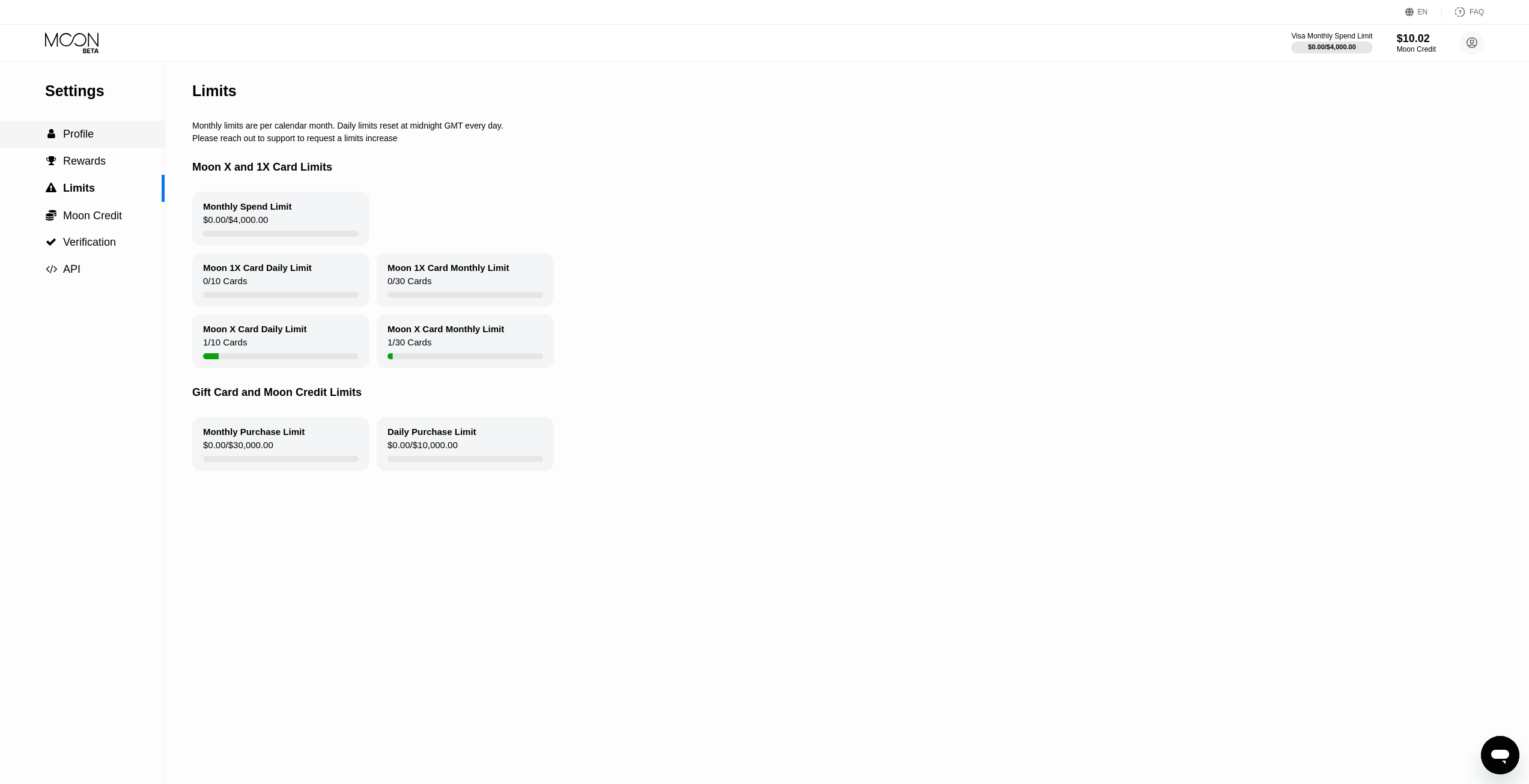
click at [80, 153] on div " Rewards" at bounding box center [82, 161] width 165 height 27
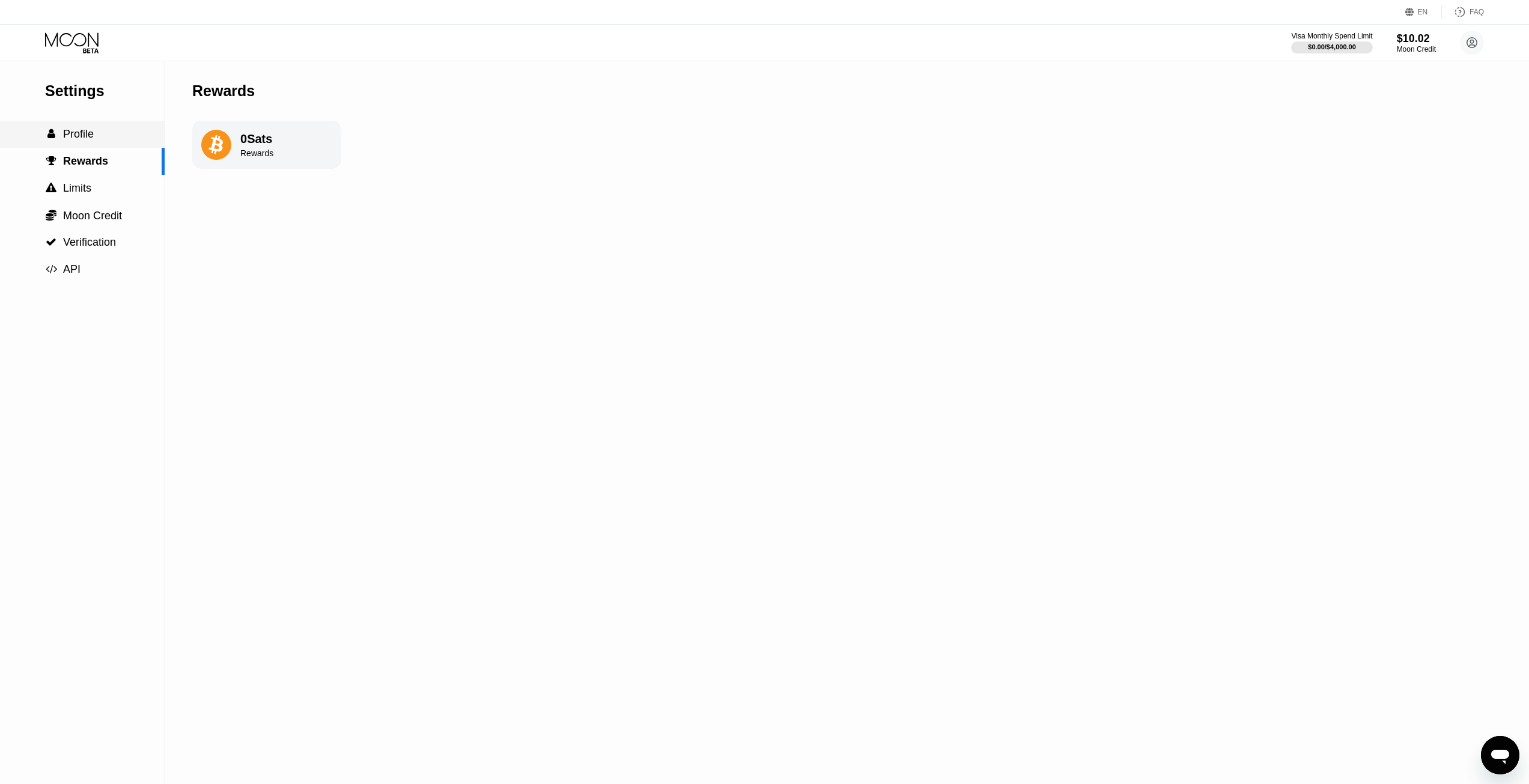
click at [83, 138] on span "Profile" at bounding box center [78, 134] width 31 height 12
click at [88, 40] on icon at bounding box center [72, 39] width 54 height 14
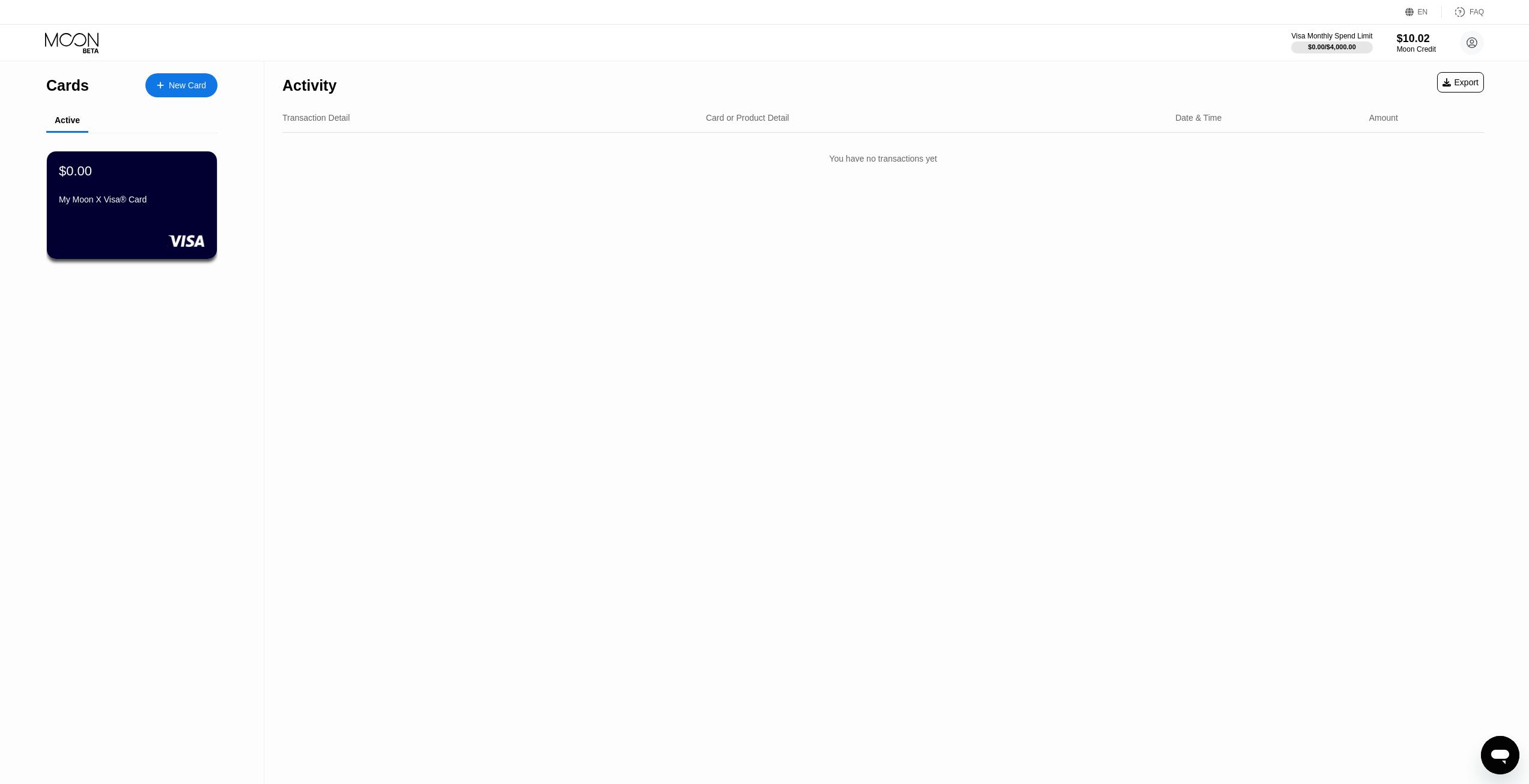
click at [192, 83] on div "New Card" at bounding box center [188, 85] width 37 height 10
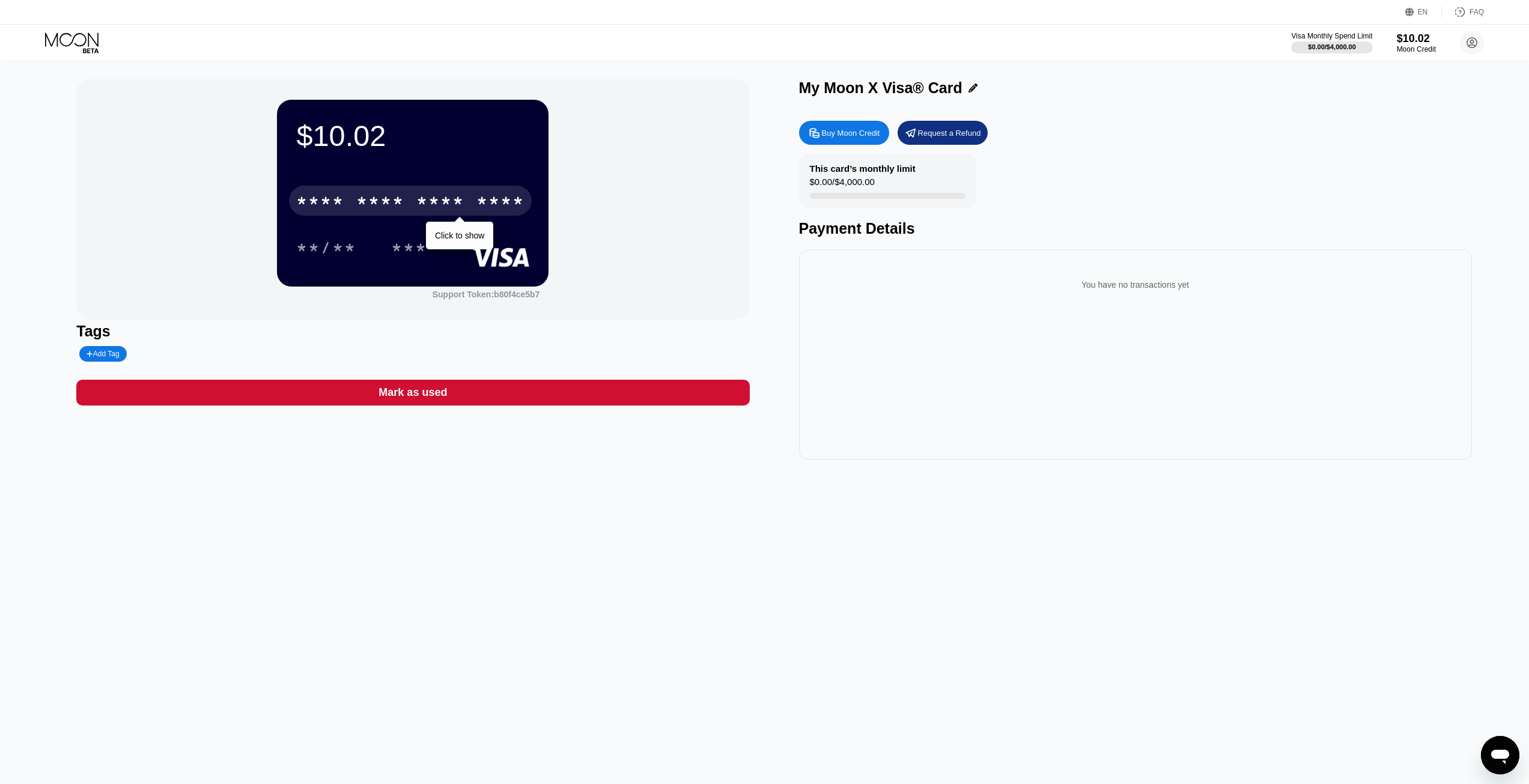
click at [324, 200] on div "* * * *" at bounding box center [320, 203] width 48 height 19
click at [355, 201] on div "* * * * * * * * * * * * 2849" at bounding box center [410, 201] width 242 height 30
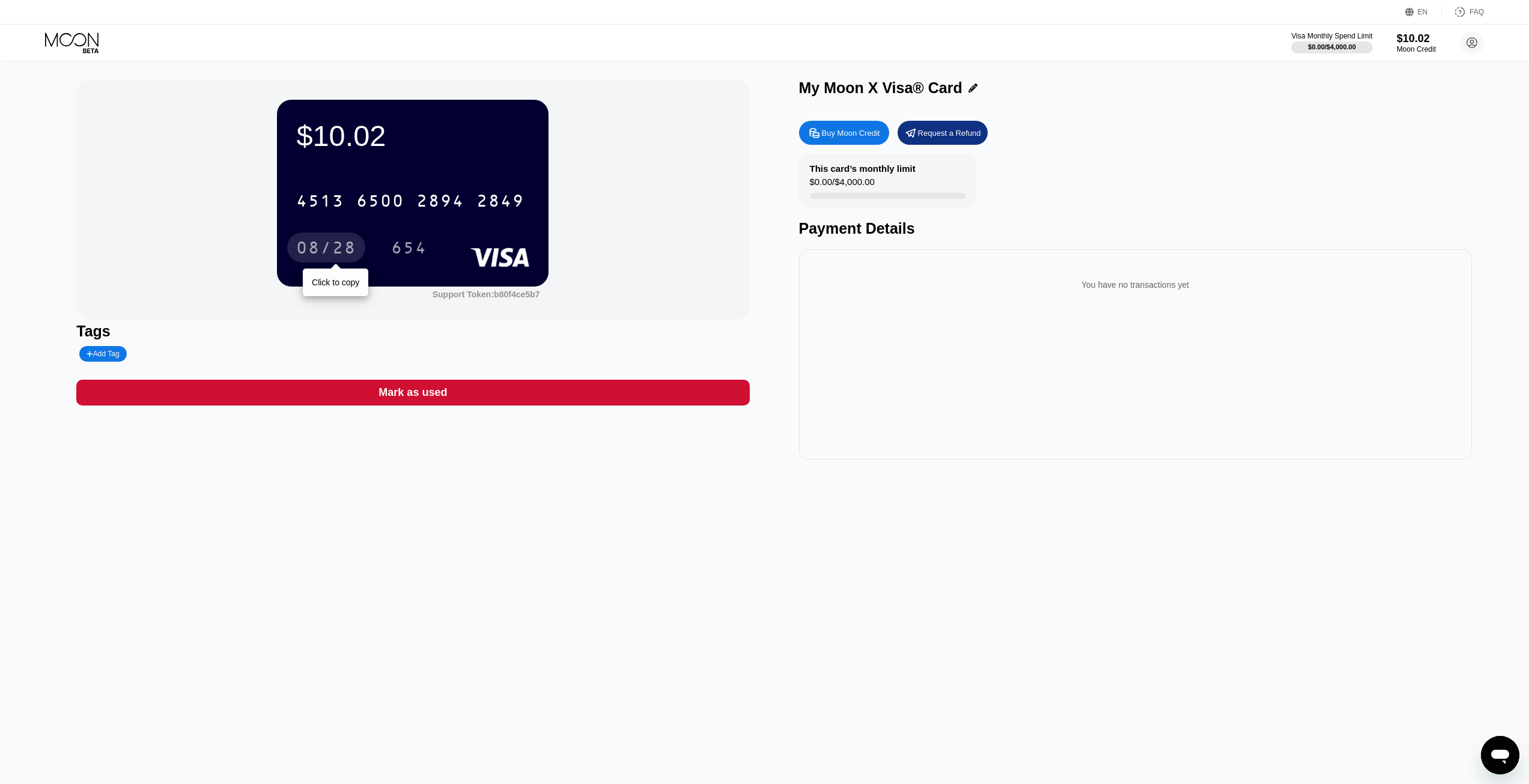
click at [309, 244] on div "08/28" at bounding box center [326, 249] width 60 height 19
click at [412, 248] on div "654" at bounding box center [410, 249] width 36 height 19
